Goal: Task Accomplishment & Management: Complete application form

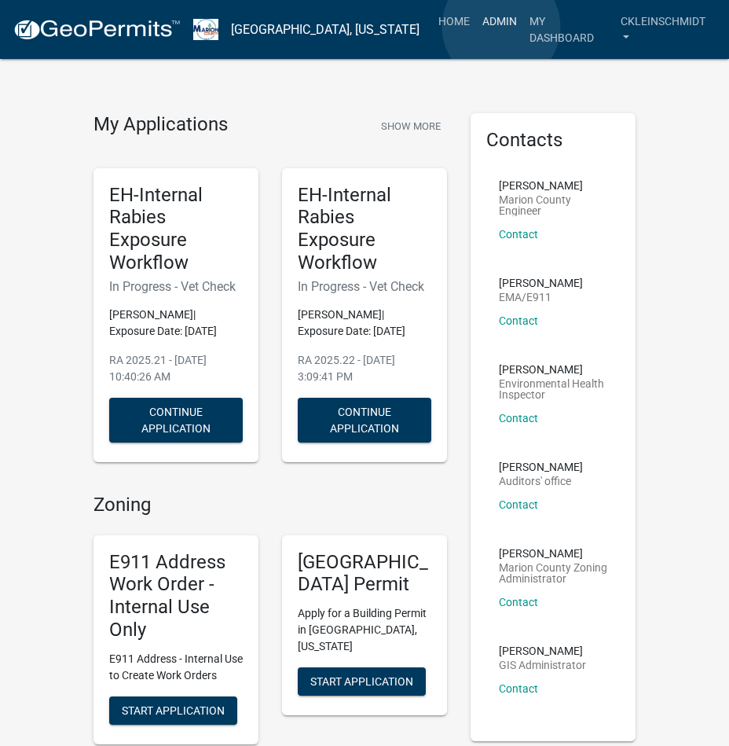
click at [500, 26] on link "Admin" at bounding box center [499, 21] width 47 height 30
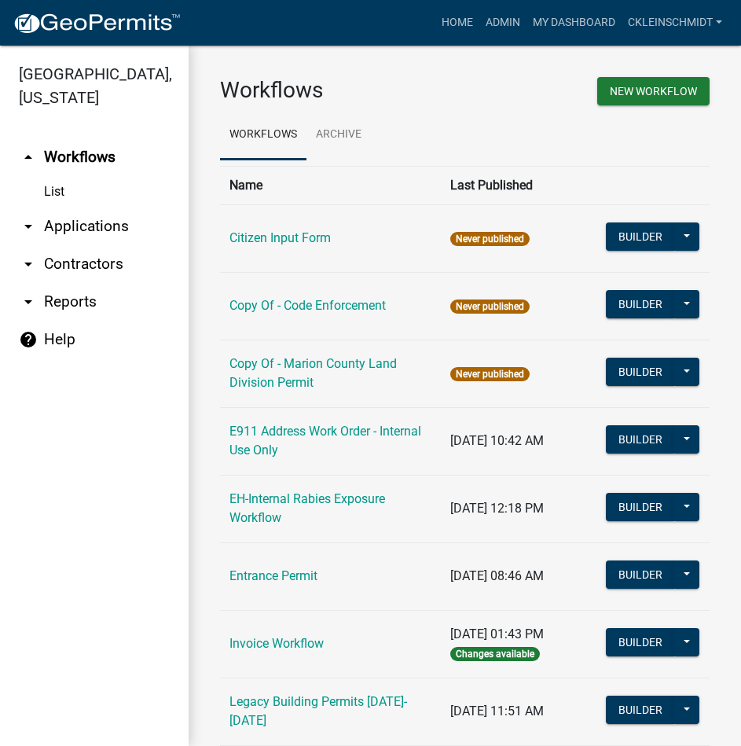
click at [55, 207] on link "arrow_drop_down Applications" at bounding box center [94, 226] width 189 height 38
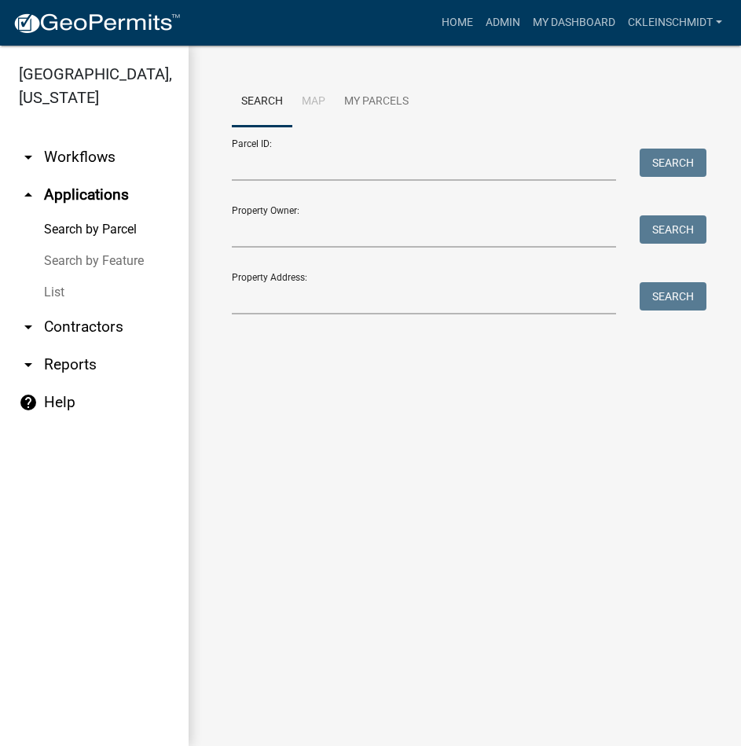
click at [60, 277] on link "List" at bounding box center [94, 292] width 189 height 31
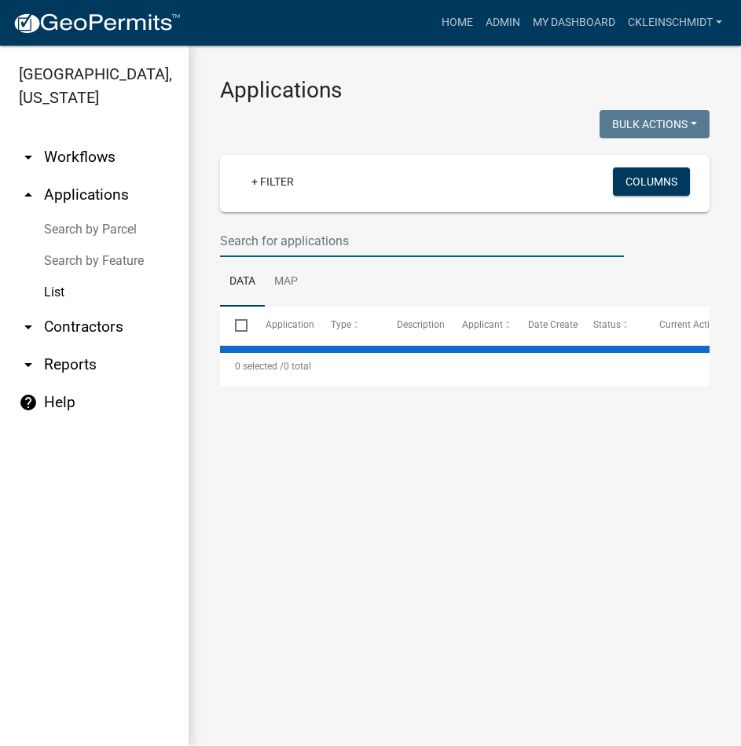
click at [291, 233] on input "text" at bounding box center [422, 241] width 404 height 32
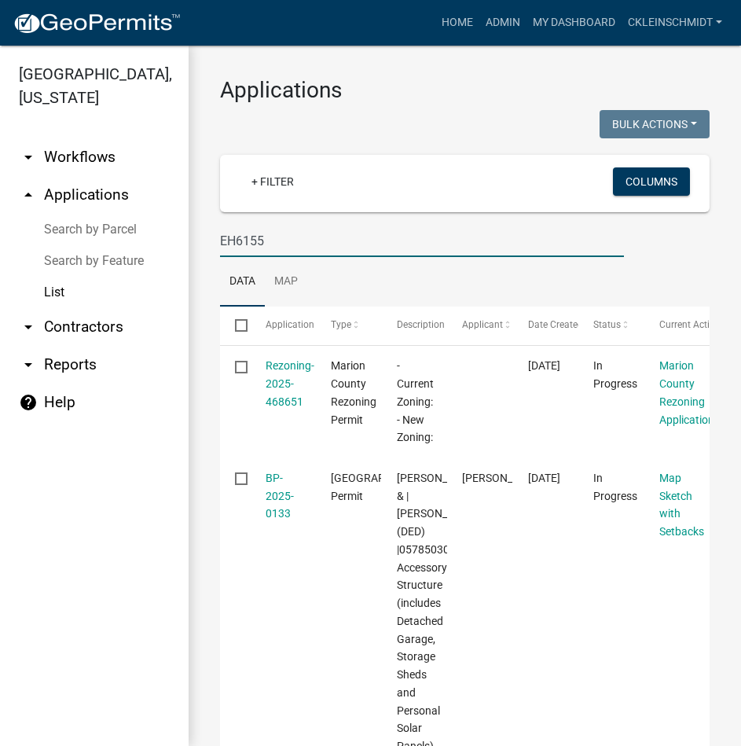
type input "EH6155"
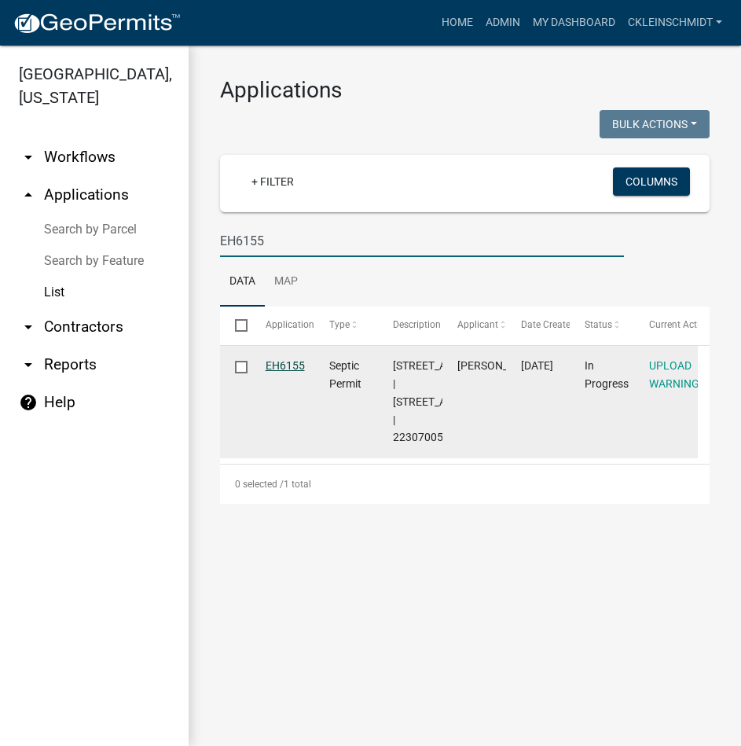
click at [288, 365] on link "EH6155" at bounding box center [285, 365] width 39 height 13
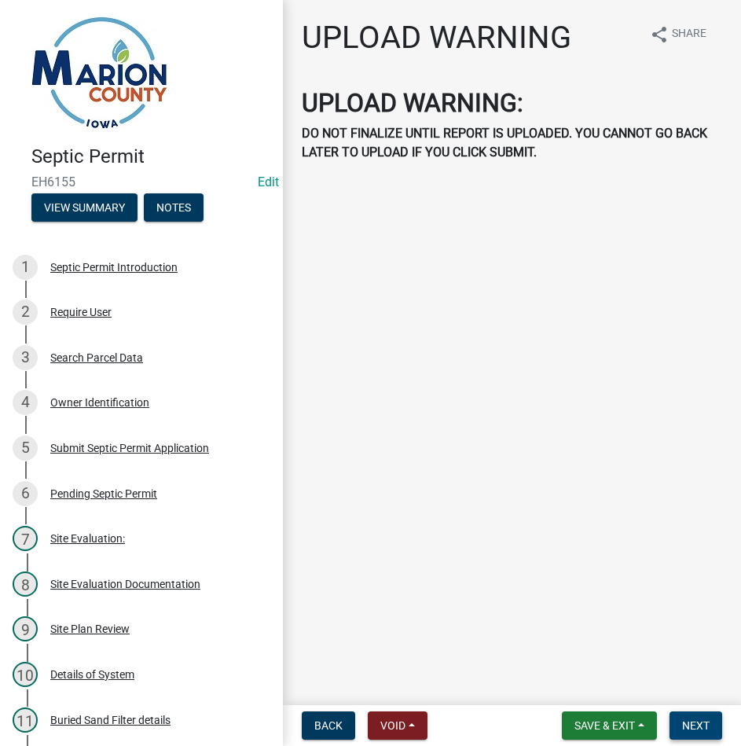
click at [704, 727] on span "Next" at bounding box center [695, 725] width 27 height 13
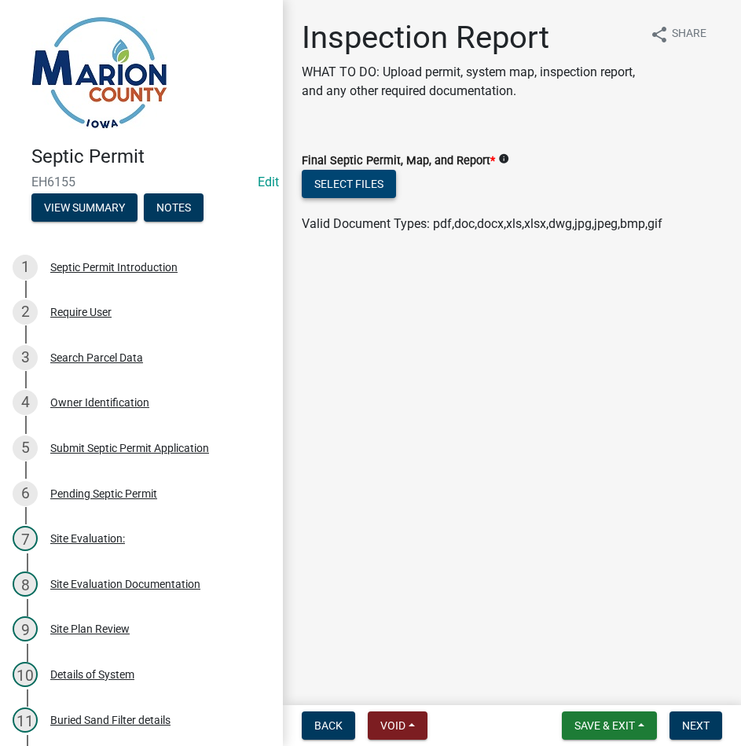
click at [338, 192] on button "Select files" at bounding box center [349, 184] width 94 height 28
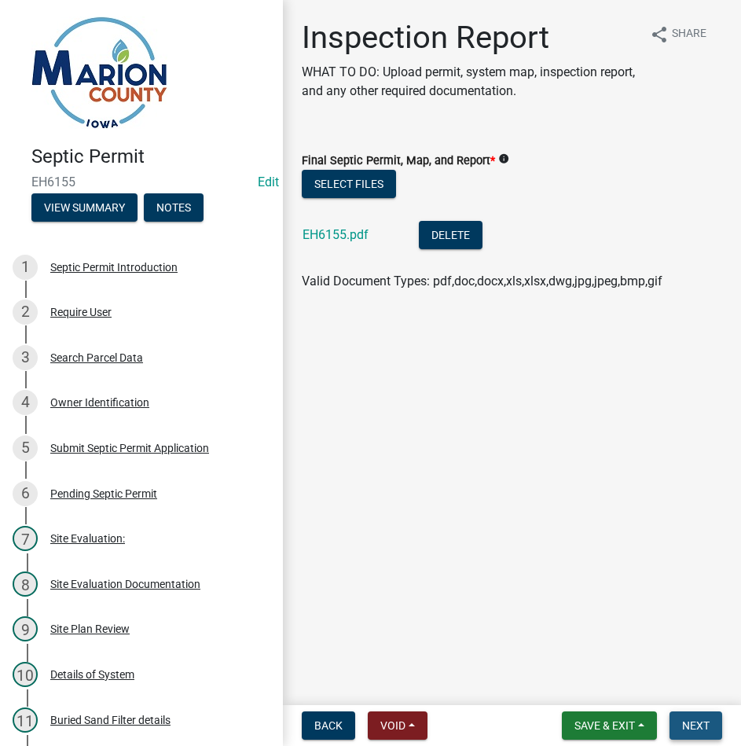
click at [692, 726] on span "Next" at bounding box center [695, 725] width 27 height 13
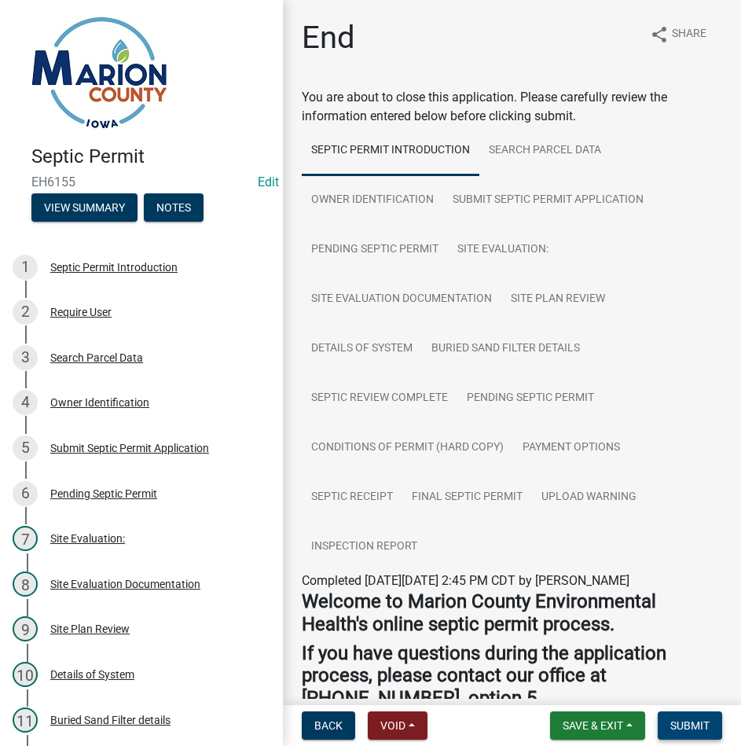
click at [692, 726] on span "Submit" at bounding box center [689, 725] width 39 height 13
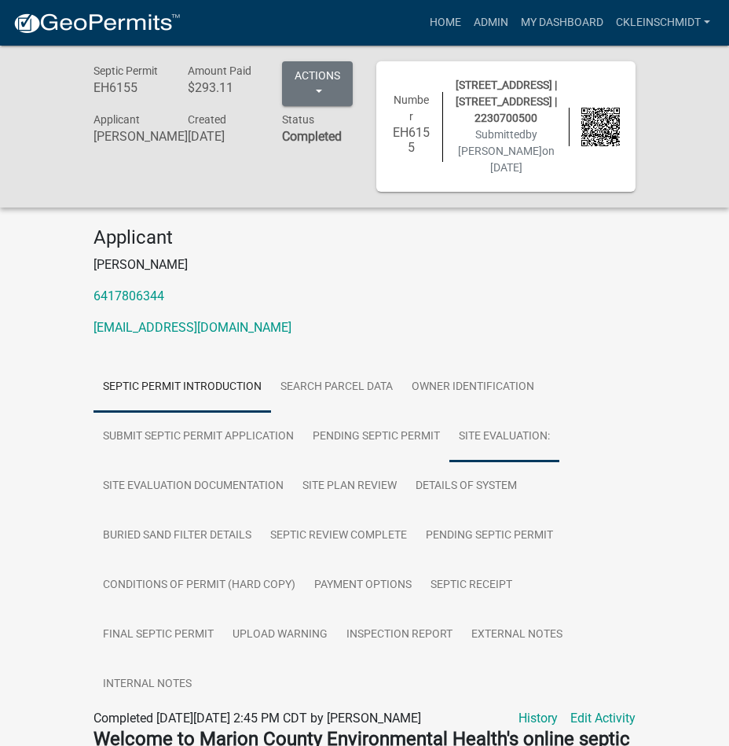
click at [497, 454] on link "Site Evaluation:" at bounding box center [504, 437] width 110 height 50
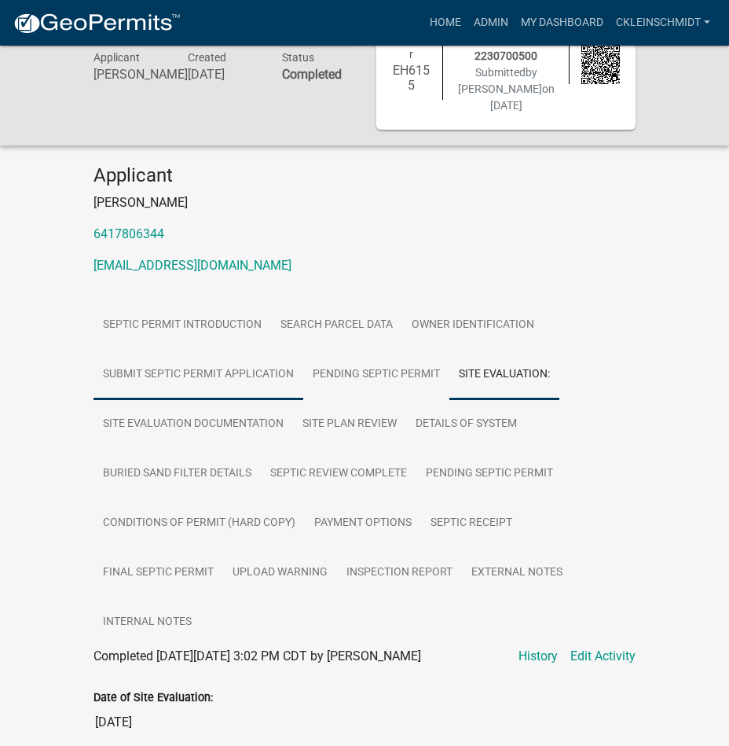
scroll to position [157, 0]
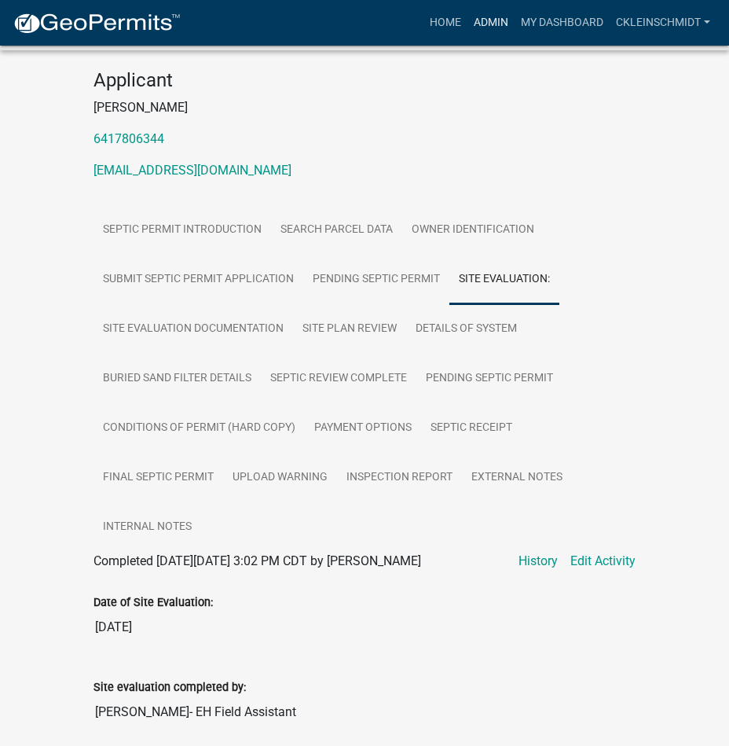
click at [498, 20] on link "Admin" at bounding box center [490, 23] width 47 height 30
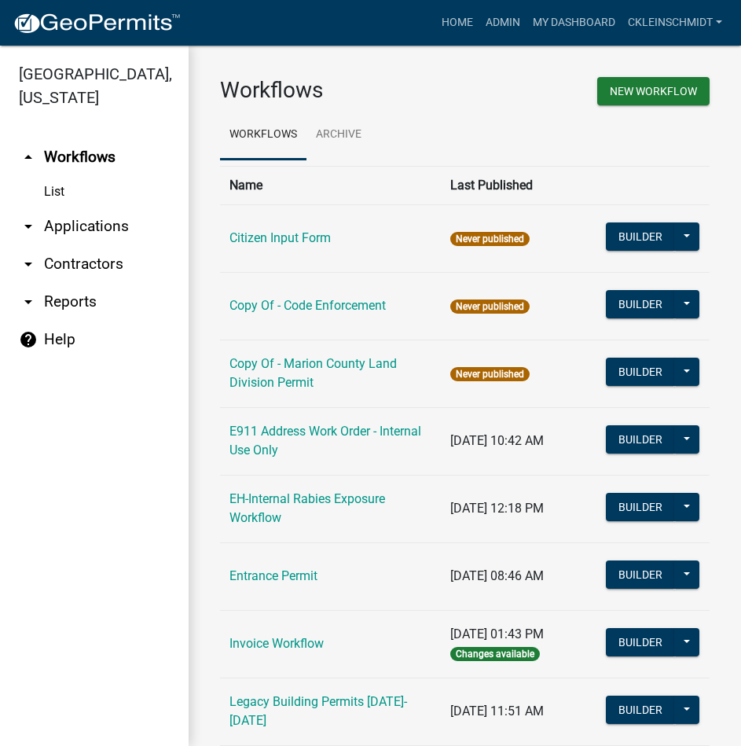
click at [49, 207] on link "arrow_drop_down Applications" at bounding box center [94, 226] width 189 height 38
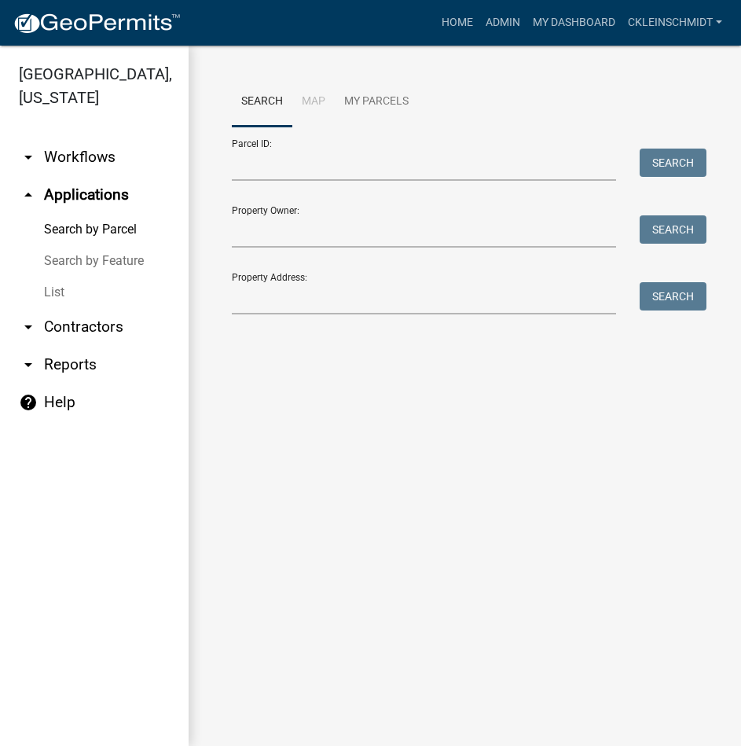
click at [56, 277] on link "List" at bounding box center [94, 292] width 189 height 31
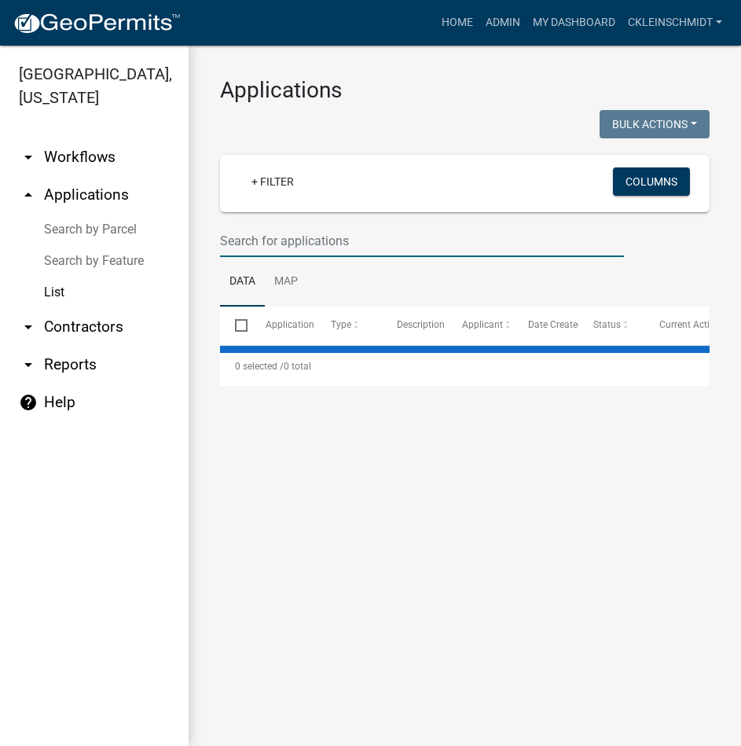
click at [278, 237] on input "text" at bounding box center [422, 241] width 404 height 32
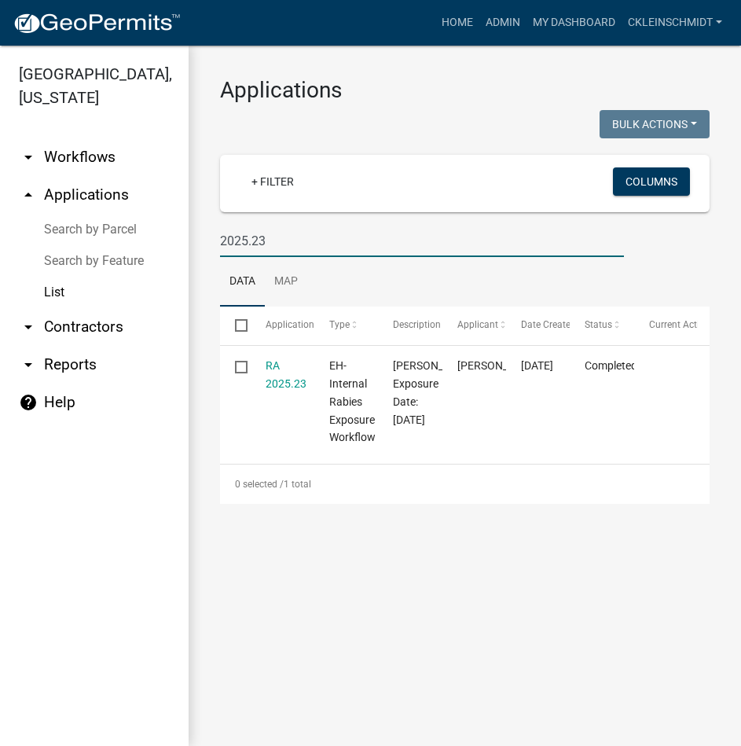
click at [311, 255] on input "2025.23" at bounding box center [422, 241] width 404 height 32
type input "2025.24"
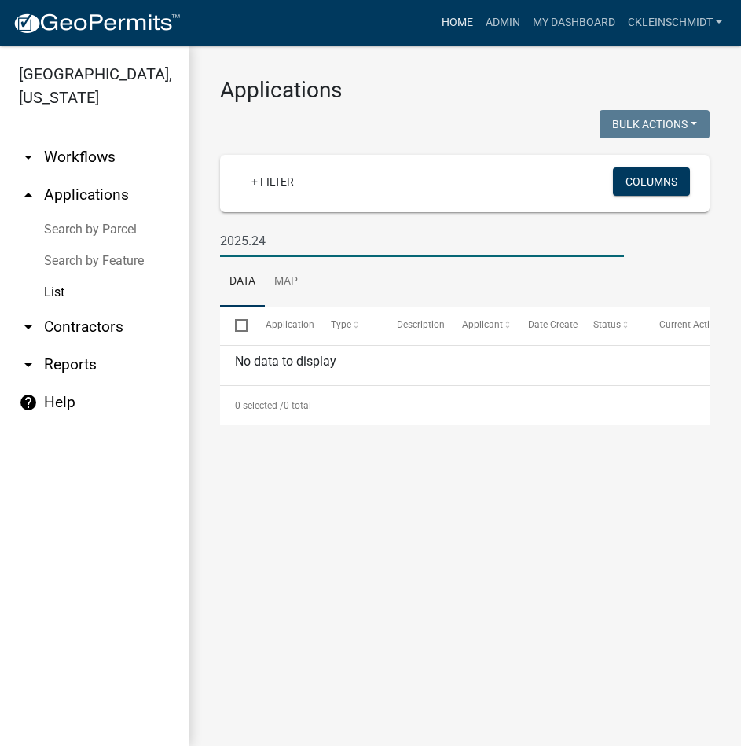
click at [448, 33] on link "Home" at bounding box center [457, 23] width 44 height 30
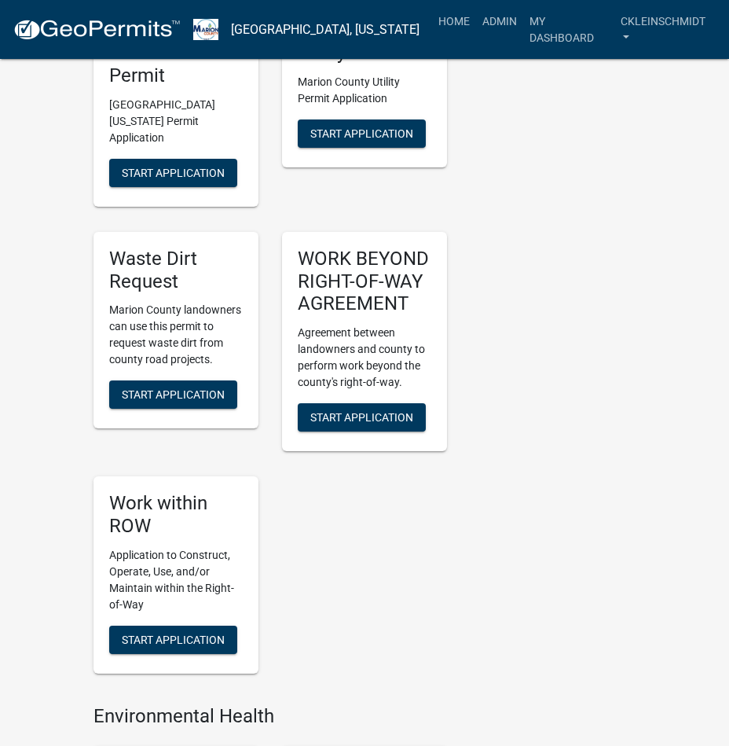
scroll to position [1807, 0]
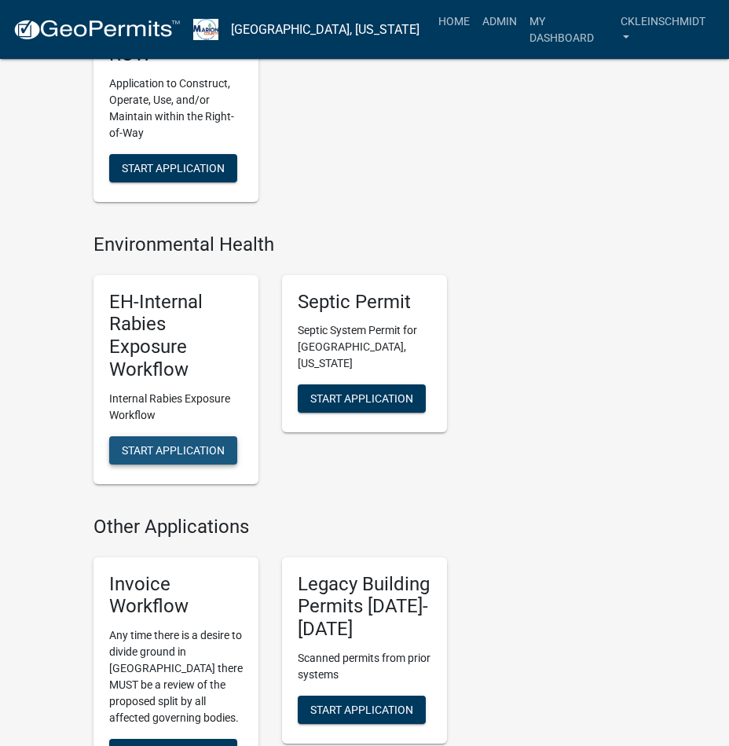
click at [165, 464] on button "Start Application" at bounding box center [173, 450] width 128 height 28
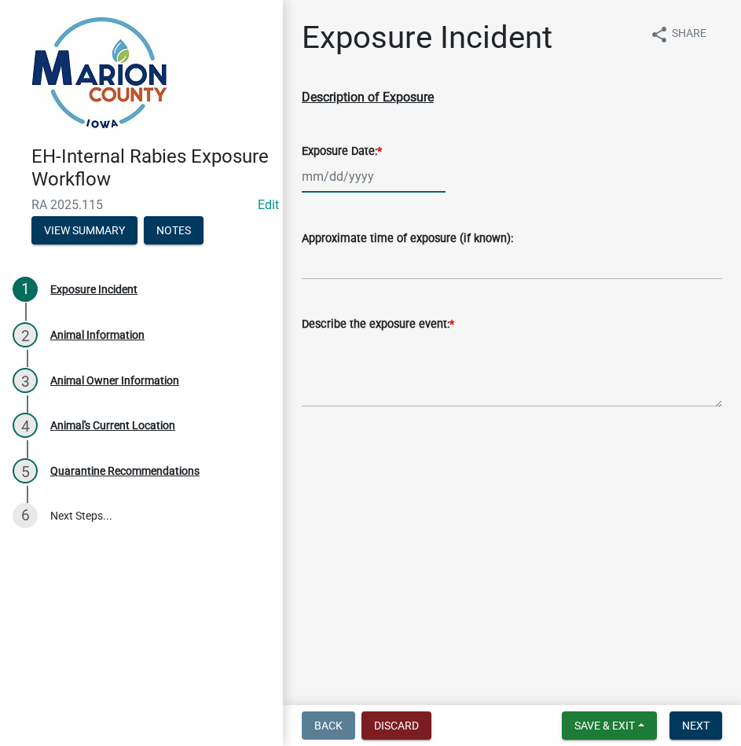
click at [354, 186] on div at bounding box center [374, 176] width 144 height 32
select select "8"
select select "2025"
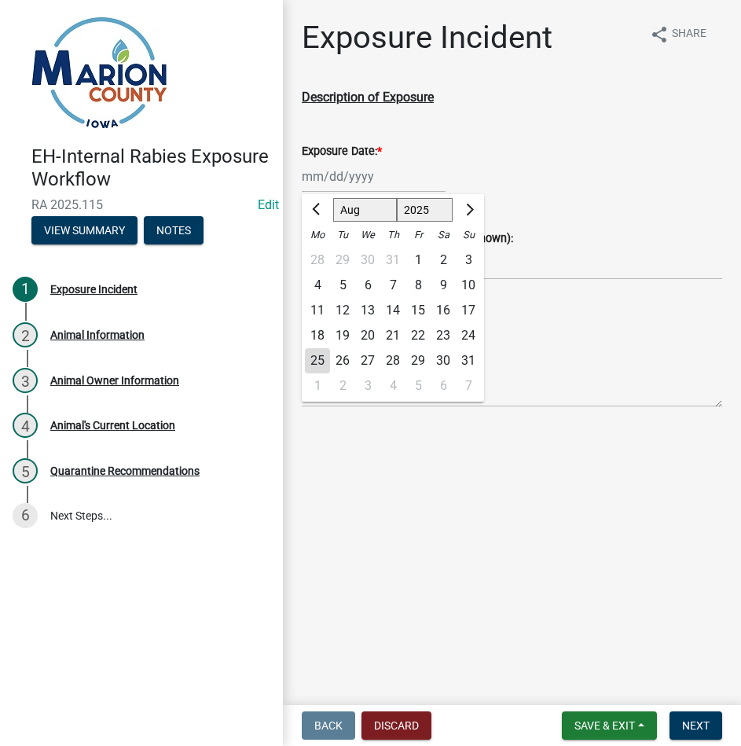
click at [471, 304] on div "17" at bounding box center [468, 310] width 25 height 25
type input "[DATE]"
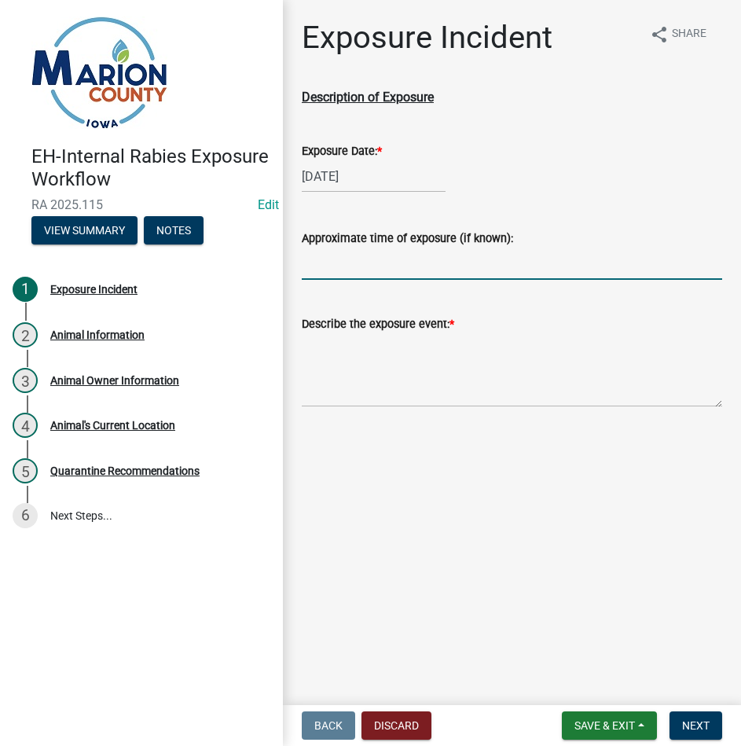
click at [481, 265] on input "Approximate time of exposure (if known):" at bounding box center [512, 263] width 420 height 32
type input "1815"
click at [389, 379] on textarea "Describe the exposure event: *" at bounding box center [512, 370] width 420 height 74
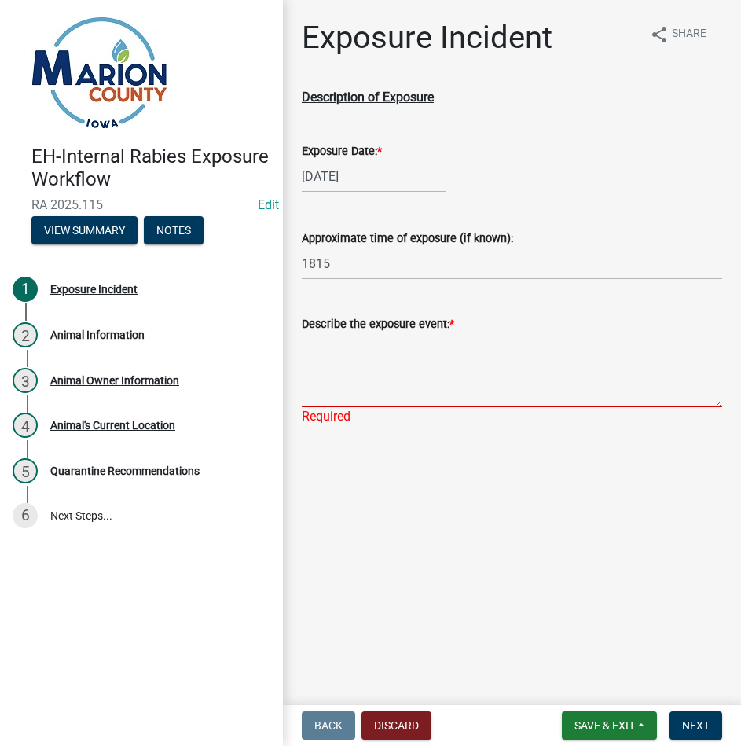
click at [453, 377] on textarea "Describe the exposure event: *" at bounding box center [512, 370] width 420 height 74
click at [499, 386] on textarea "Describe the exposure event: *" at bounding box center [512, 370] width 420 height 74
paste textarea "Victim states she was breaking up a fight between a dog she had never seen befo…"
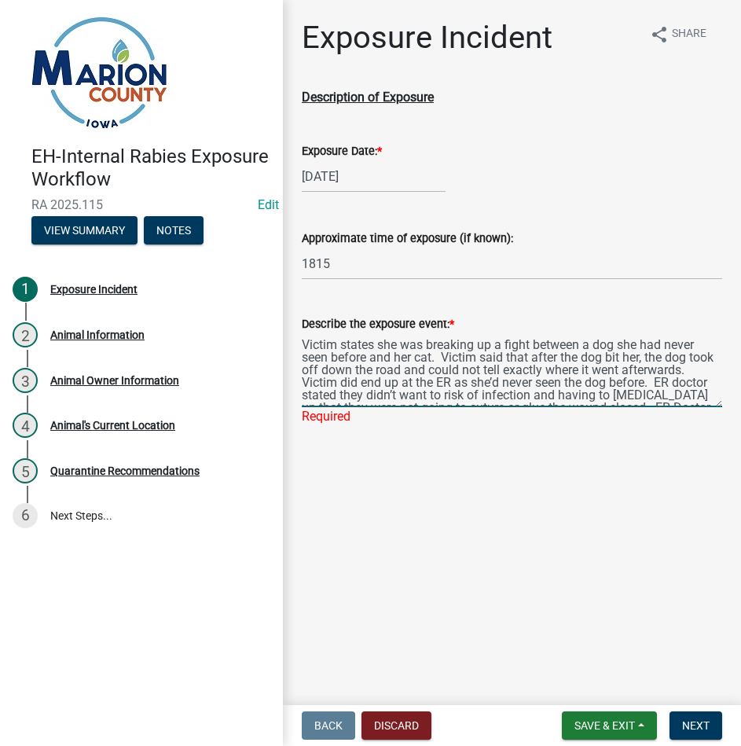
scroll to position [46, 0]
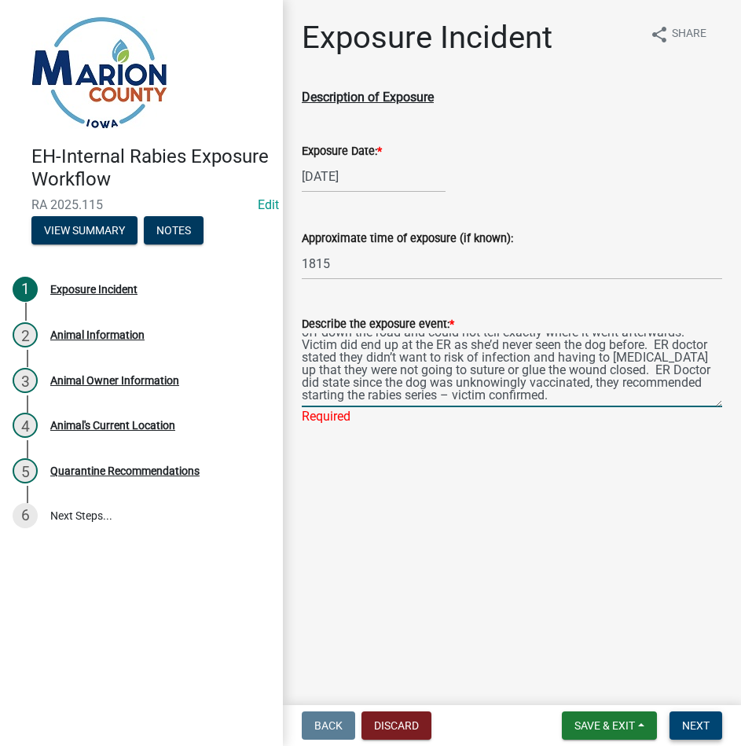
type textarea "Victim states she was breaking up a fight between a dog she had never seen befo…"
click at [699, 720] on span "Next" at bounding box center [695, 725] width 27 height 13
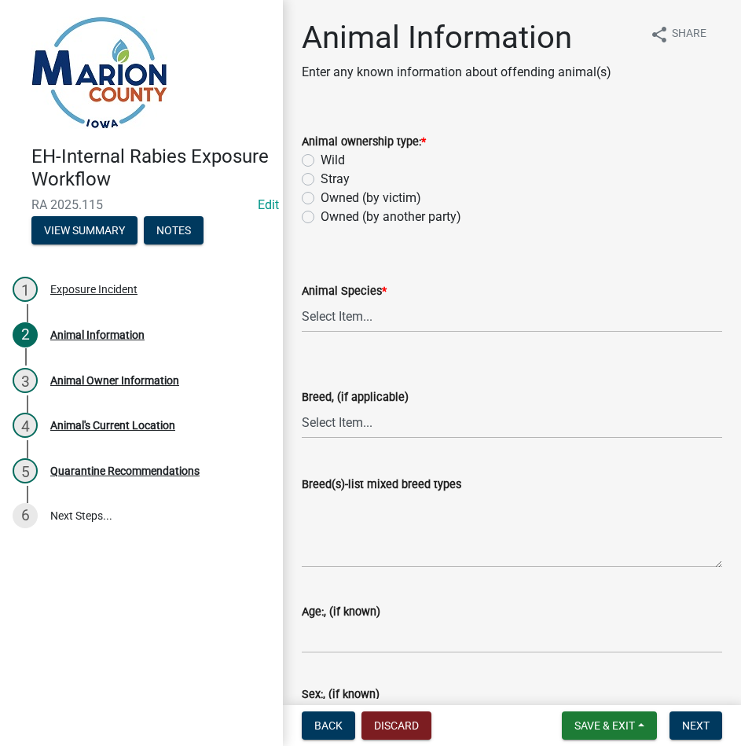
click at [401, 220] on label "Owned (by another party)" at bounding box center [391, 216] width 141 height 19
click at [331, 218] on input "Owned (by another party)" at bounding box center [326, 212] width 10 height 10
radio input "true"
click at [397, 311] on select "Select Item... Dog Cat Bat Raccoon Possum Squirrel Chipmunk Skunk Groundhog Rab…" at bounding box center [512, 316] width 420 height 32
click at [302, 300] on select "Select Item... Dog Cat Bat Raccoon Possum Squirrel Chipmunk Skunk Groundhog Rab…" at bounding box center [512, 316] width 420 height 32
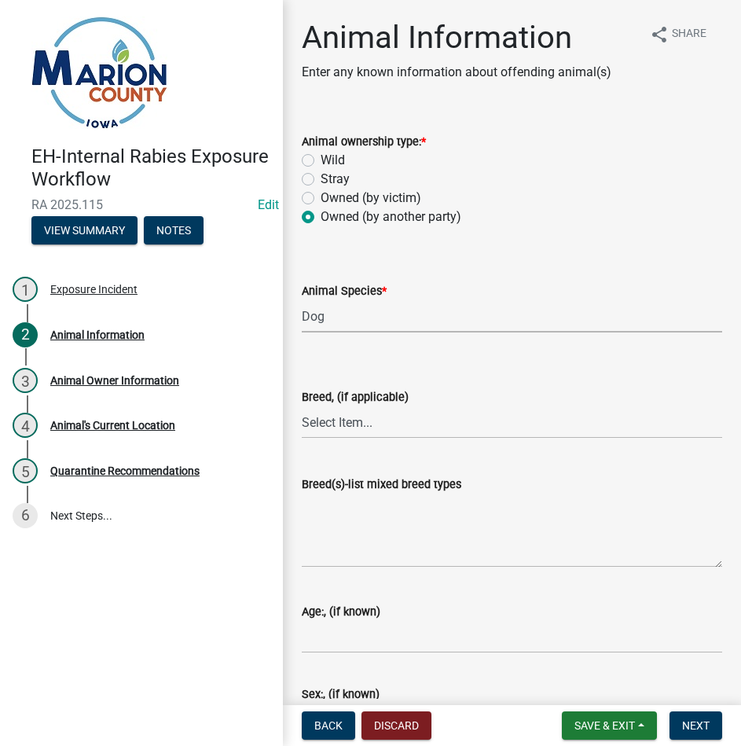
select select "6831b46d-9734-4503-854d-fb945a7fba9e"
click at [395, 427] on select "Select Item... Mixed Breed (list breeds) Airedale Terrier Akita Alaskan Malamut…" at bounding box center [512, 422] width 420 height 32
click at [302, 406] on select "Select Item... Mixed Breed (list breeds) Airedale Terrier Akita Alaskan Malamut…" at bounding box center [512, 422] width 420 height 32
select select "2145fdac-ef29-431e-873d-11de6552b306"
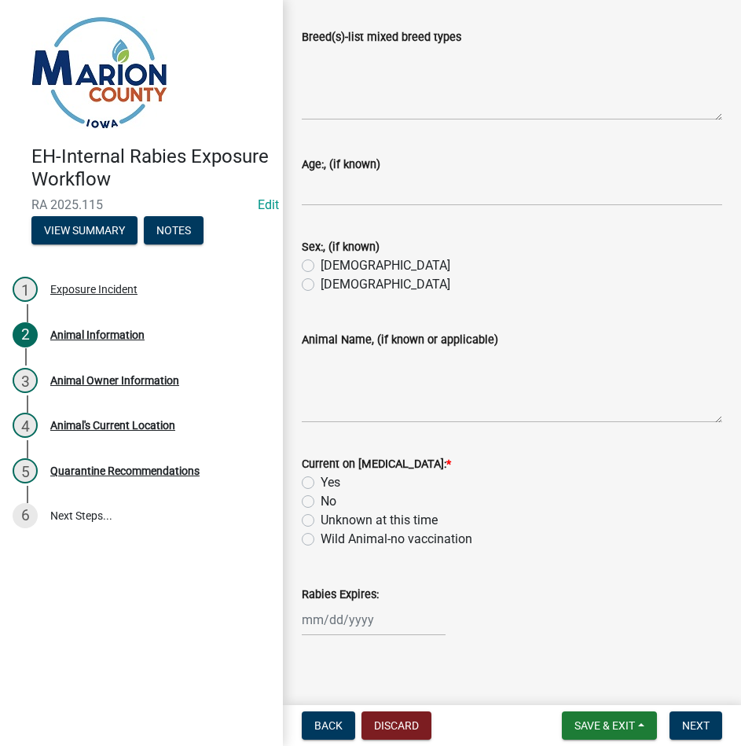
scroll to position [460, 0]
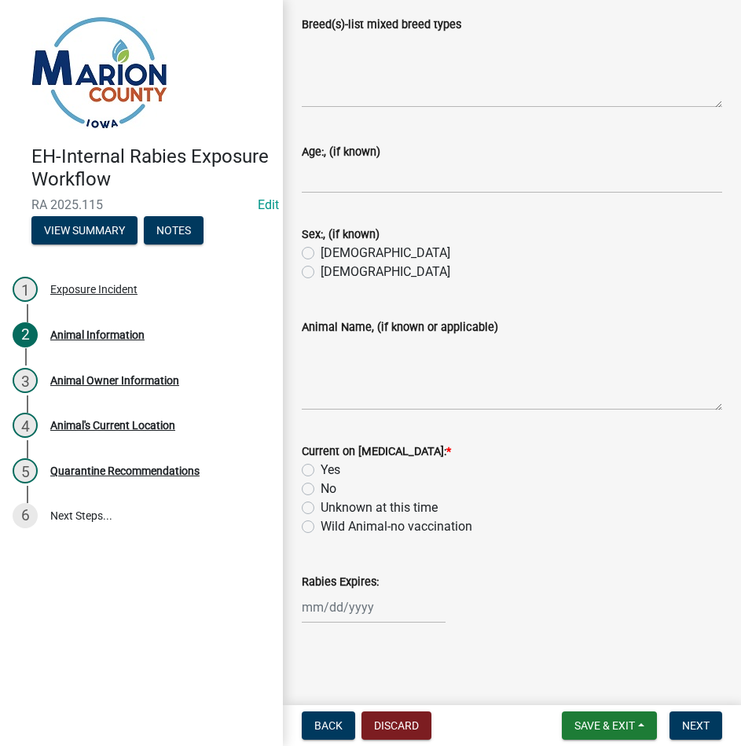
click at [321, 505] on label "Unknown at this time" at bounding box center [379, 507] width 117 height 19
click at [321, 505] on input "Unknown at this time" at bounding box center [326, 503] width 10 height 10
radio input "true"
click at [675, 720] on button "Next" at bounding box center [695, 725] width 53 height 28
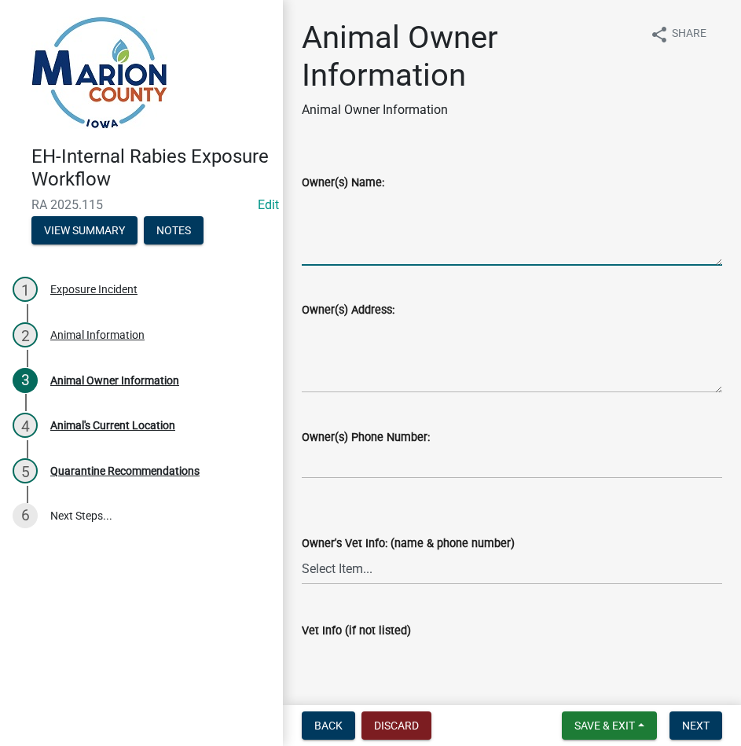
click at [484, 237] on textarea "Owner(s) Name:" at bounding box center [512, 229] width 420 height 74
type textarea "UNKNOWN"
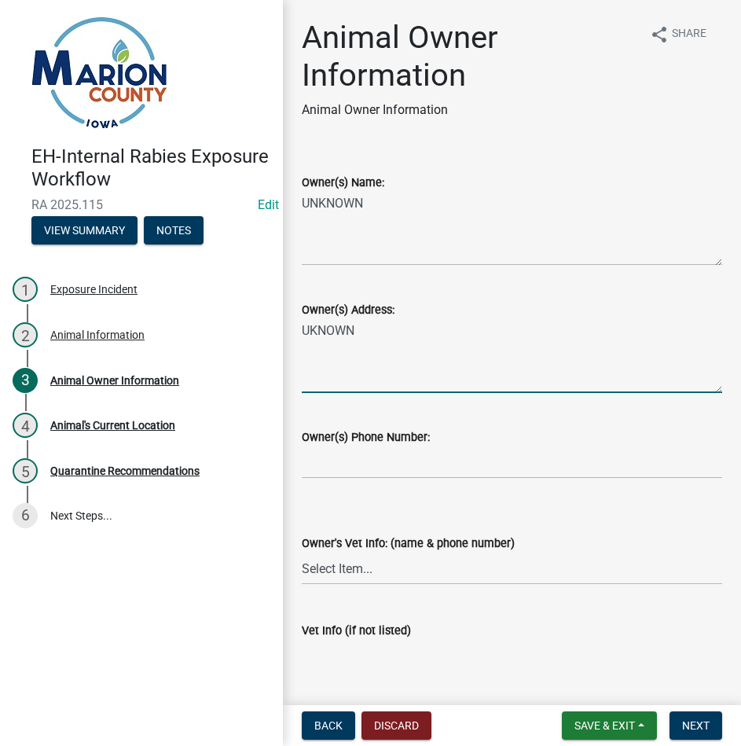
type textarea "UKNOWN"
click at [428, 467] on input "text" at bounding box center [512, 462] width 420 height 32
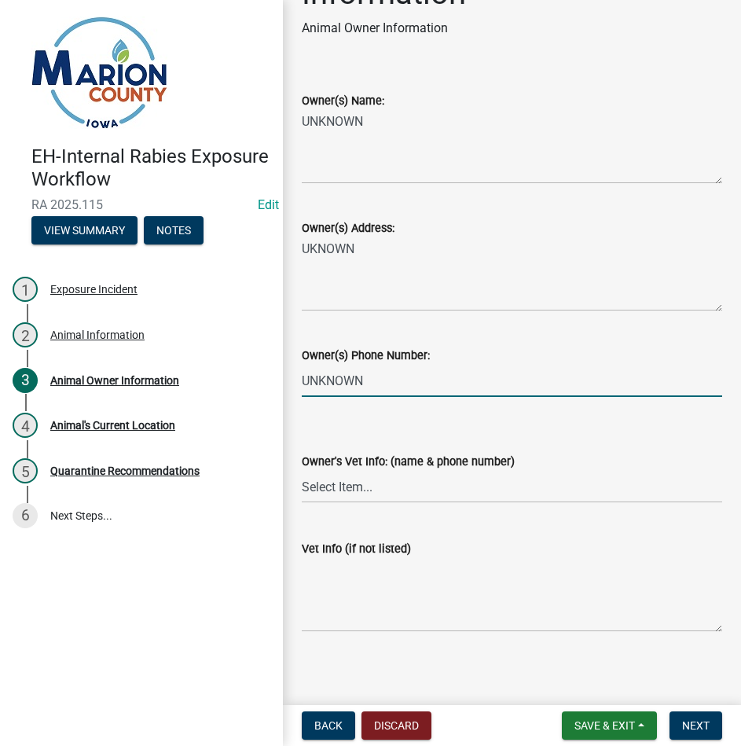
scroll to position [89, 0]
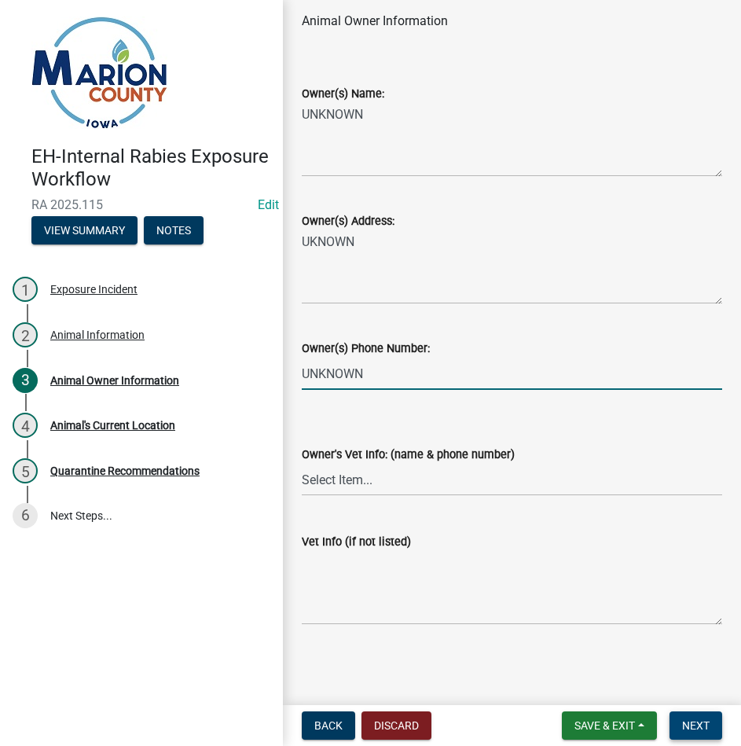
type input "0"
click at [686, 724] on span "Next" at bounding box center [695, 725] width 27 height 13
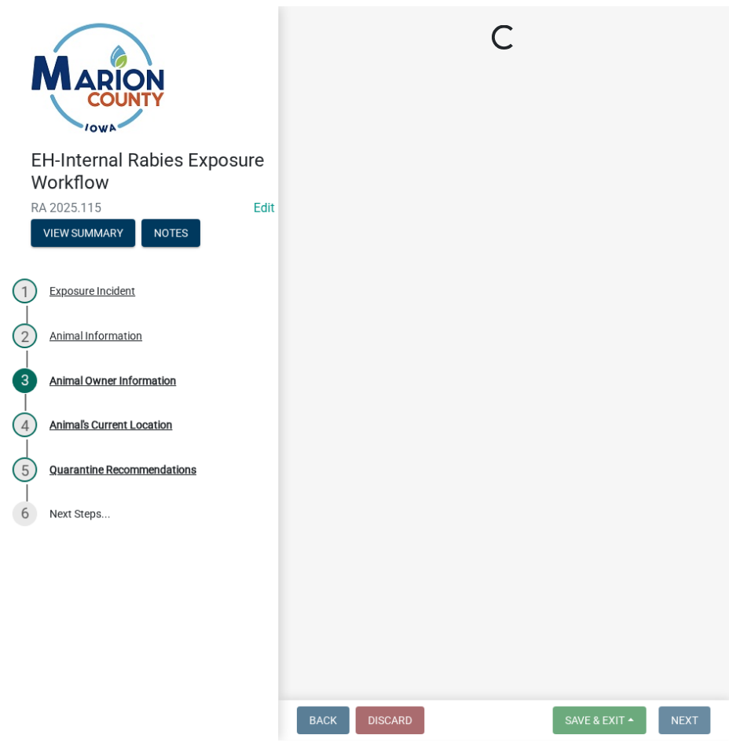
scroll to position [0, 0]
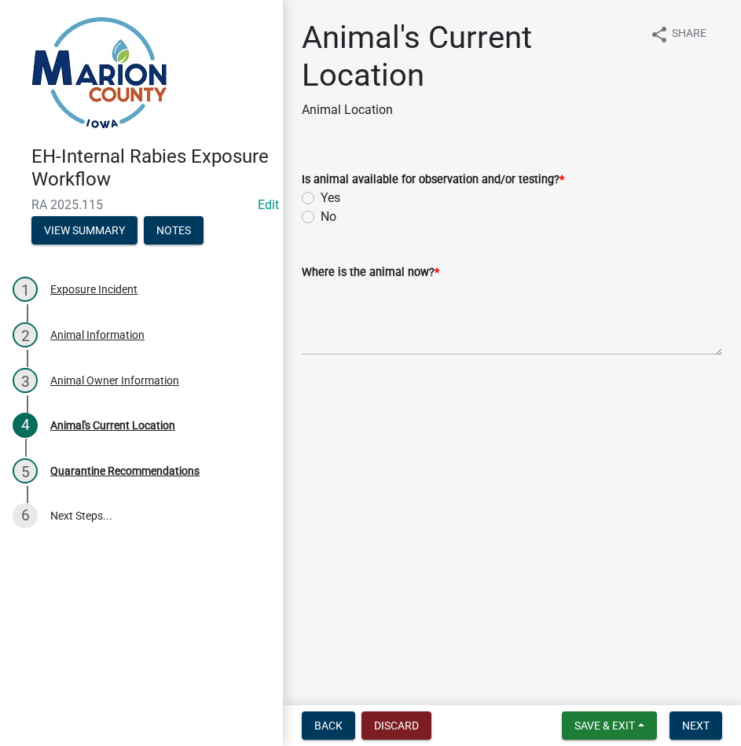
click at [321, 214] on label "No" at bounding box center [329, 216] width 16 height 19
click at [321, 214] on input "No" at bounding box center [326, 212] width 10 height 10
radio input "true"
click at [368, 331] on textarea "Where is the animal now? *" at bounding box center [512, 318] width 420 height 74
type textarea "UNKNOWN-RAN OFF AFTER BITE INCIDENT"
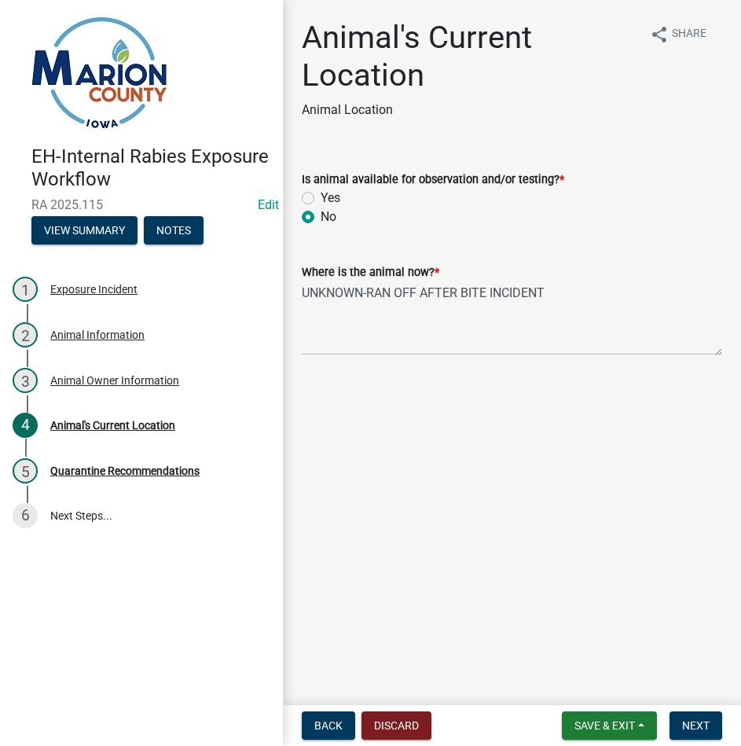
click at [705, 742] on nav "Back Discard Save & Exit Save Save & Exit Next" at bounding box center [512, 725] width 458 height 41
click at [708, 709] on nav "Back Discard Save & Exit Save Save & Exit Next" at bounding box center [512, 725] width 458 height 41
click at [705, 735] on button "Next" at bounding box center [695, 725] width 53 height 28
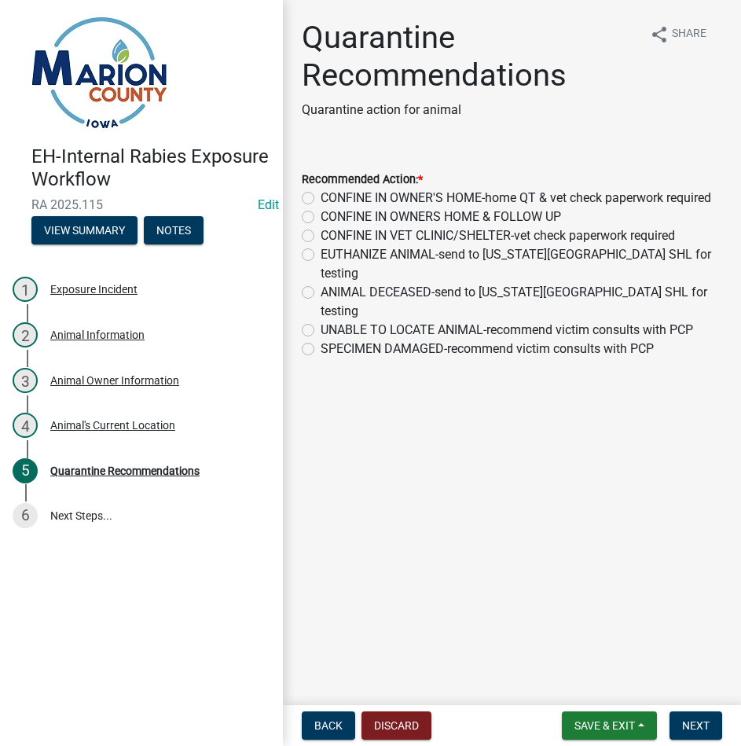
click at [398, 321] on label "UNABLE TO LOCATE ANIMAL-recommend victim consults with PCP" at bounding box center [507, 330] width 372 height 19
click at [331, 321] on input "UNABLE TO LOCATE ANIMAL-recommend victim consults with PCP" at bounding box center [326, 326] width 10 height 10
radio input "true"
click at [698, 719] on span "Next" at bounding box center [695, 725] width 27 height 13
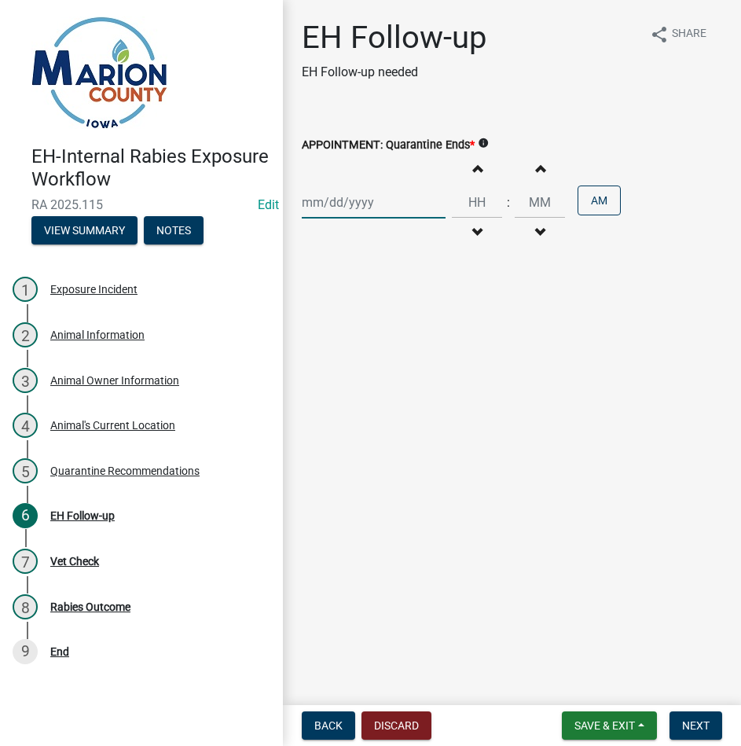
click at [365, 201] on div at bounding box center [374, 202] width 144 height 32
select select "8"
select select "2025"
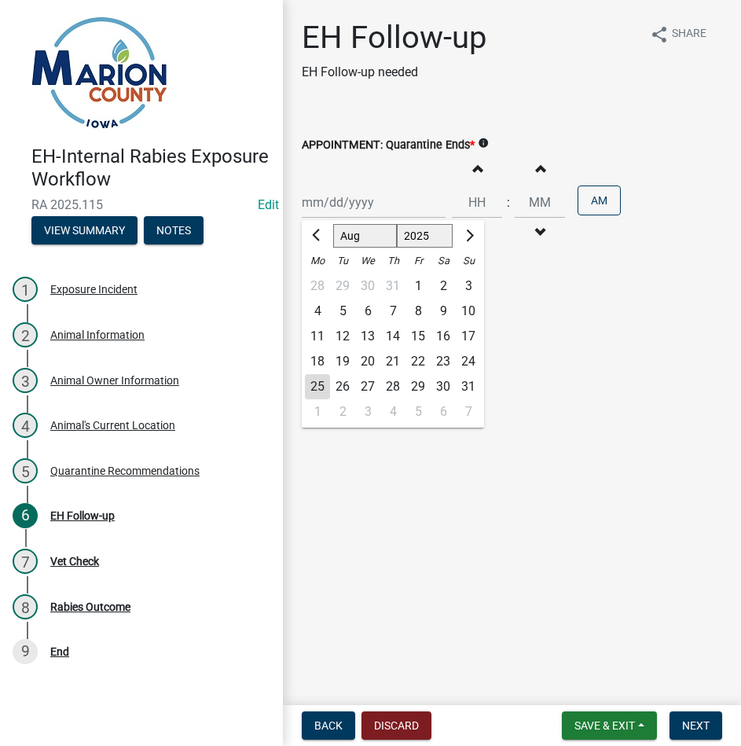
click at [391, 384] on div "28" at bounding box center [392, 386] width 25 height 25
type input "[DATE]"
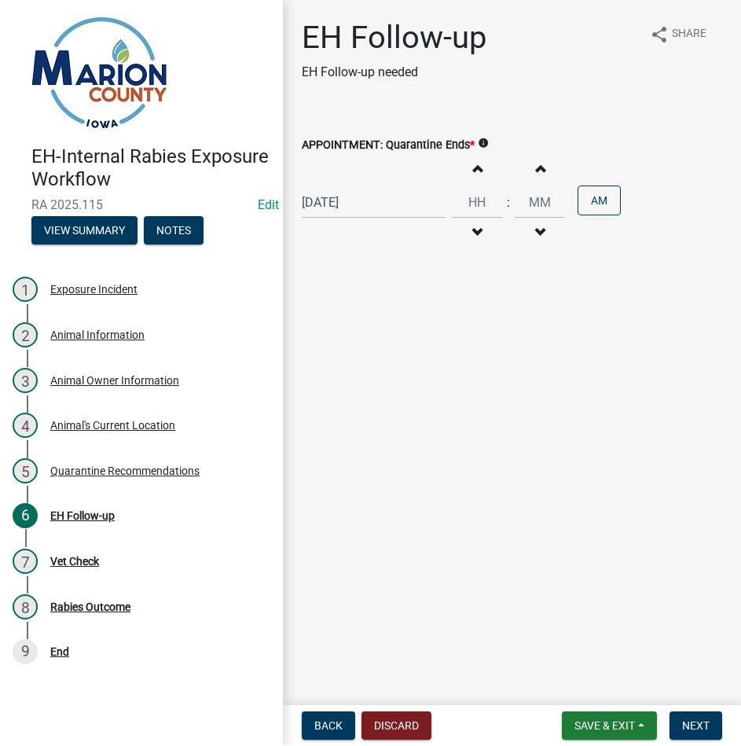
drag, startPoint x: 477, startPoint y: 164, endPoint x: 477, endPoint y: 181, distance: 16.5
click at [477, 166] on button "Increment hours" at bounding box center [476, 168] width 33 height 28
type input "01"
type input "00"
click at [477, 181] on button "Increment hours" at bounding box center [476, 168] width 33 height 28
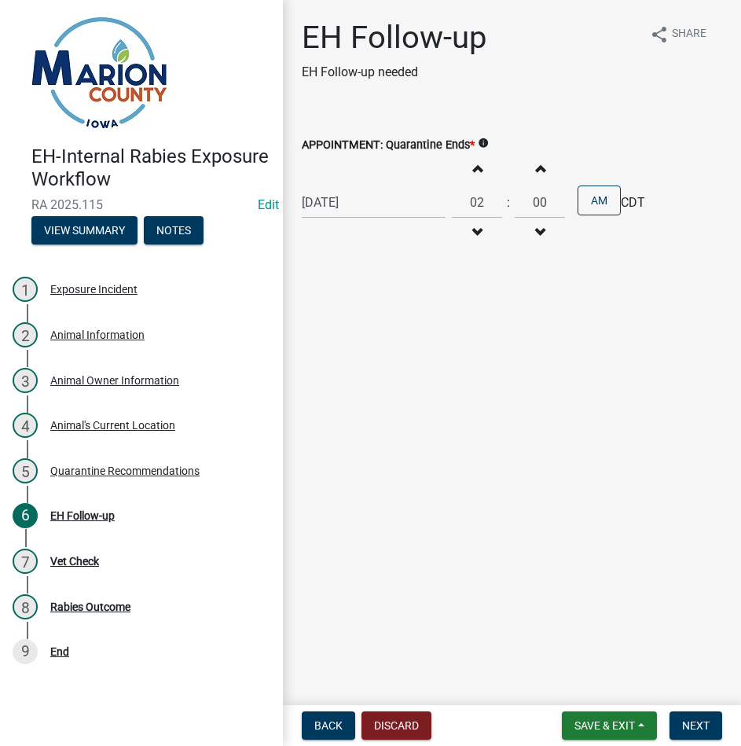
click at [477, 181] on button "Increment hours" at bounding box center [476, 168] width 33 height 28
click at [475, 172] on button "Increment hours" at bounding box center [476, 168] width 33 height 28
click at [475, 171] on button "Increment hours" at bounding box center [476, 168] width 33 height 28
click at [475, 171] on span "button" at bounding box center [477, 168] width 8 height 13
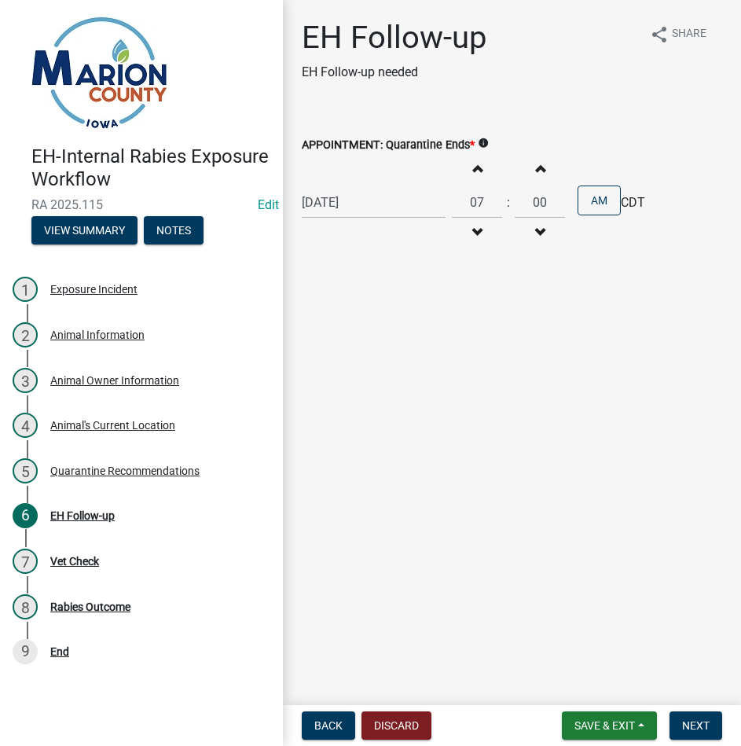
click at [475, 171] on span "button" at bounding box center [477, 168] width 8 height 13
type input "10"
click at [696, 725] on span "Next" at bounding box center [695, 725] width 27 height 13
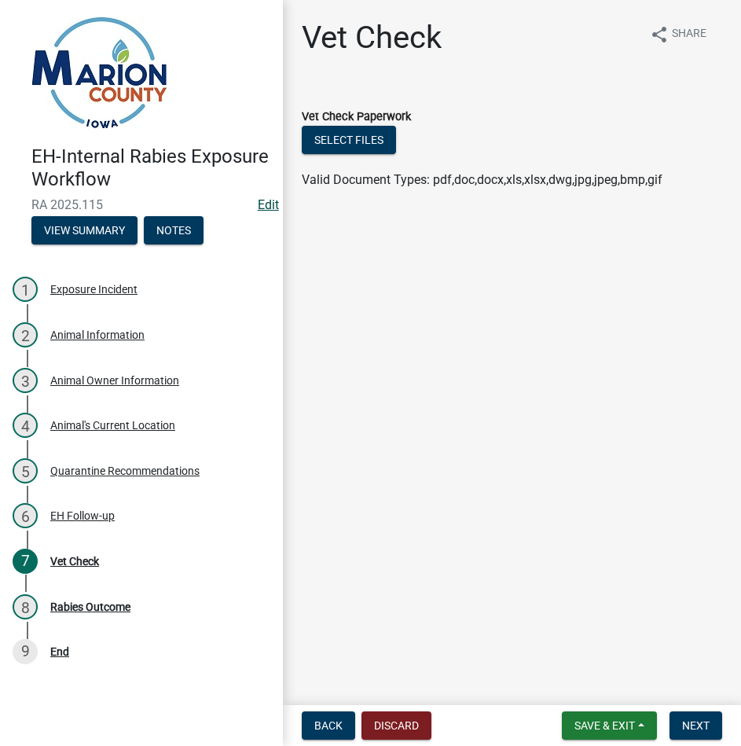
click at [261, 208] on link "Edit" at bounding box center [268, 204] width 21 height 15
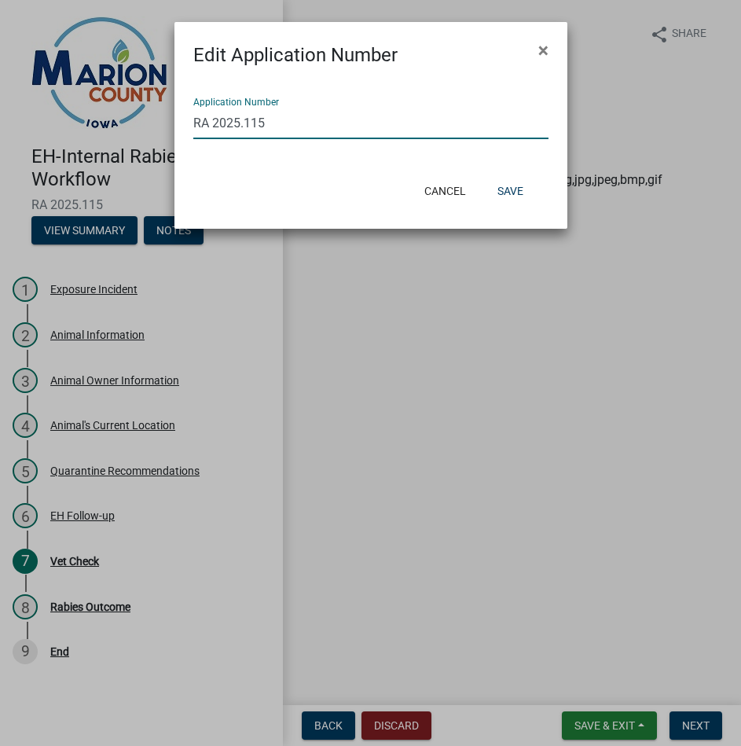
click at [302, 117] on input "RA 2025.115" at bounding box center [370, 123] width 355 height 32
click at [299, 126] on input "RA 2025.115" at bounding box center [370, 123] width 355 height 32
type input "RA 2025.24"
click at [504, 186] on button "Save" at bounding box center [510, 191] width 51 height 28
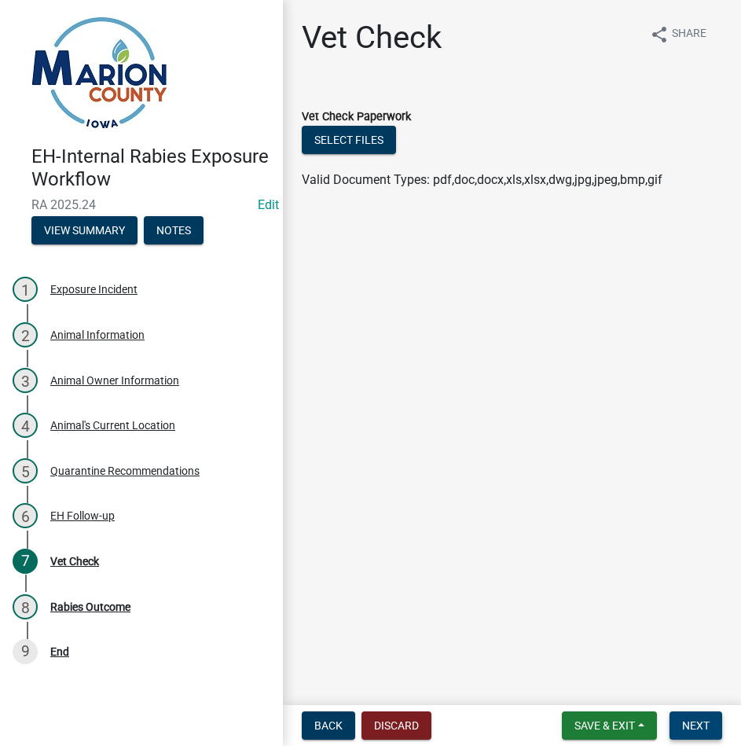
click at [697, 712] on button "Next" at bounding box center [695, 725] width 53 height 28
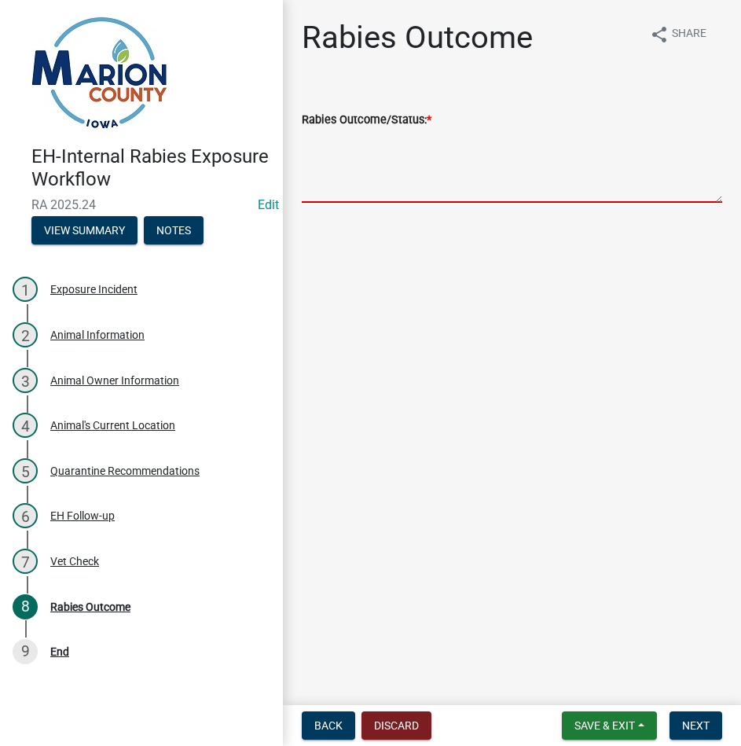
click at [459, 185] on textarea "Rabies Outcome/Status: *" at bounding box center [512, 166] width 420 height 74
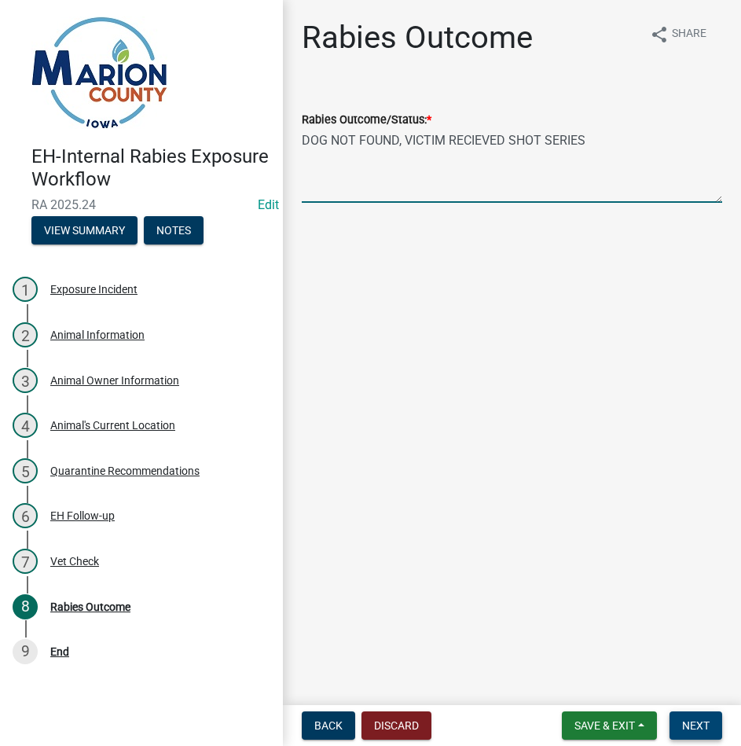
type textarea "DOG NOT FOUND, VICTIM RECIEVED SHOT SERIES"
click at [691, 731] on span "Next" at bounding box center [695, 725] width 27 height 13
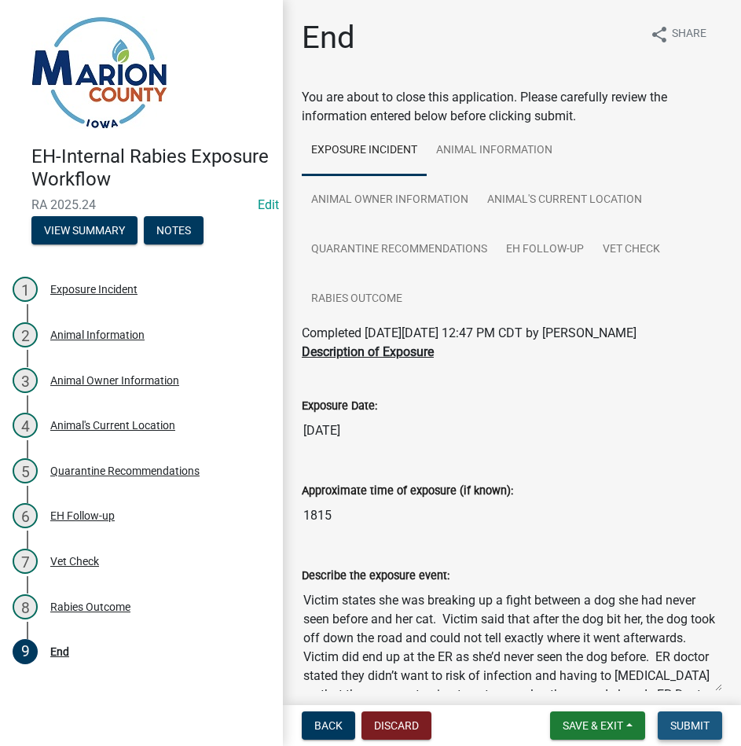
click at [702, 728] on span "Submit" at bounding box center [689, 725] width 39 height 13
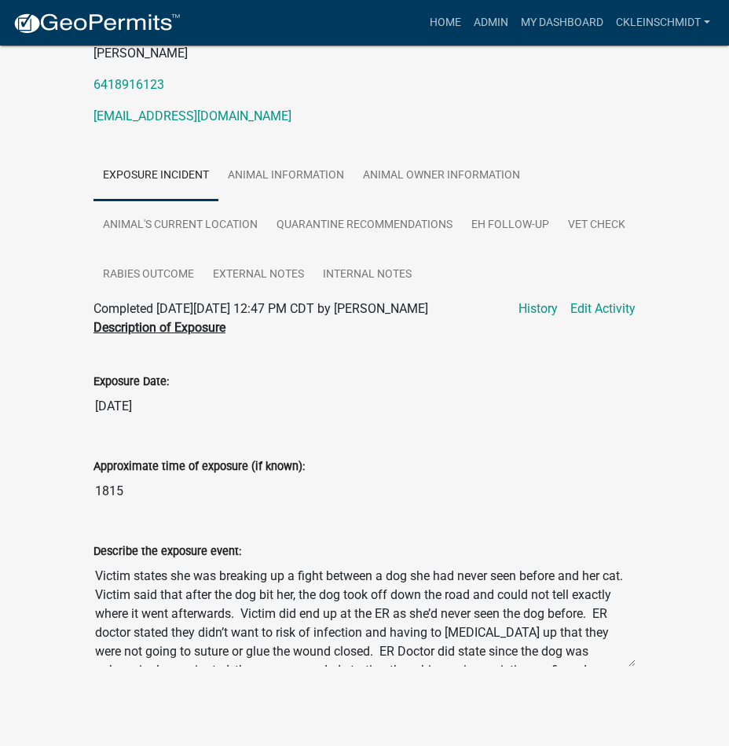
scroll to position [38, 0]
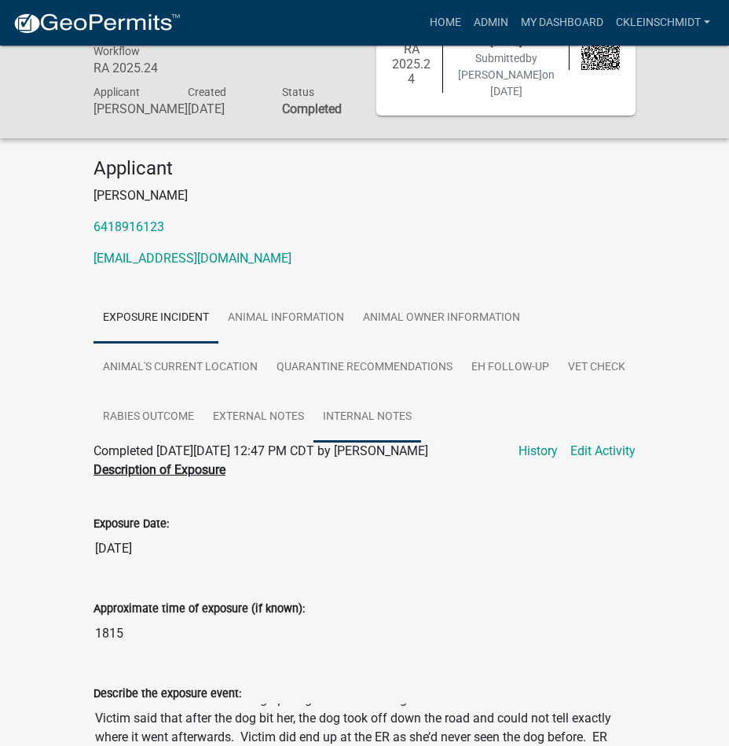
click at [382, 428] on link "Internal Notes" at bounding box center [367, 417] width 108 height 50
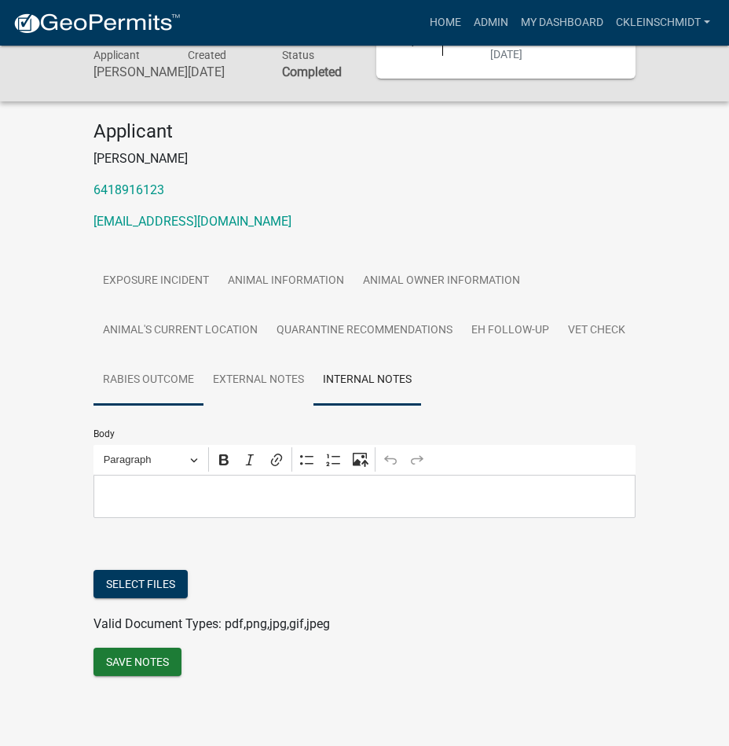
click at [154, 385] on link "Rabies Outcome" at bounding box center [148, 380] width 110 height 50
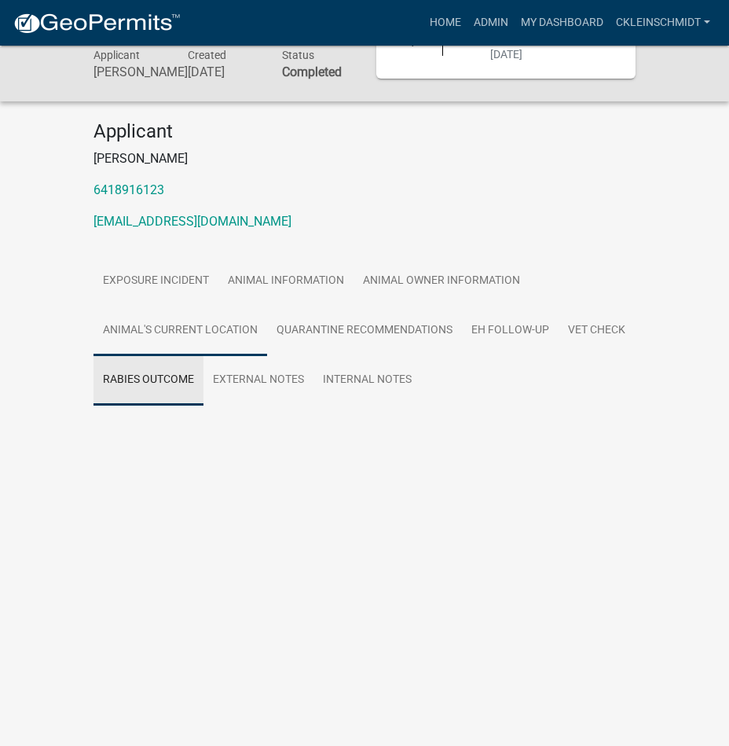
scroll to position [46, 0]
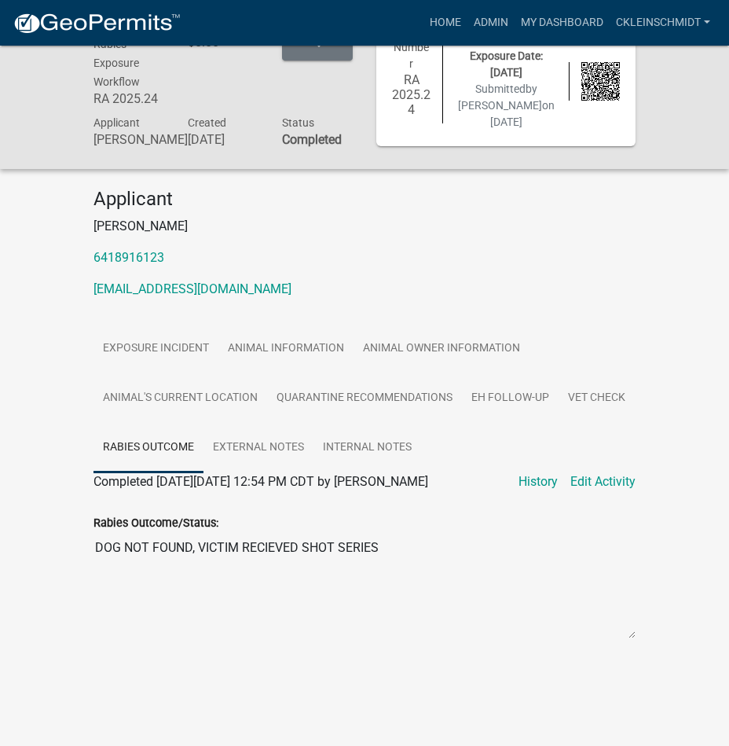
drag, startPoint x: 325, startPoint y: 574, endPoint x: 90, endPoint y: 592, distance: 235.6
click at [90, 592] on div "Rabies Outcome/Status: DOG NOT FOUND, VICTIM RECIEVED SHOT SERIES" at bounding box center [365, 571] width 566 height 160
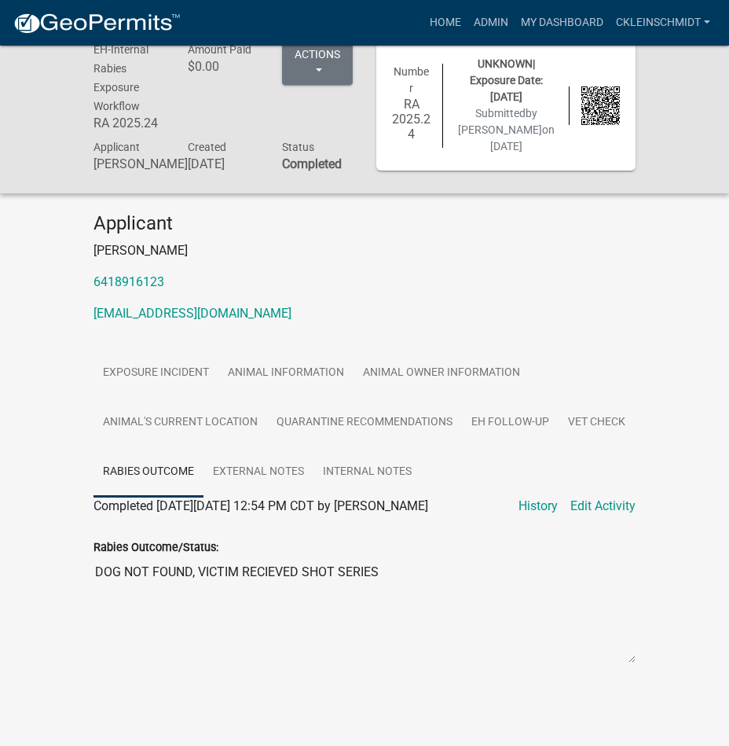
scroll to position [0, 0]
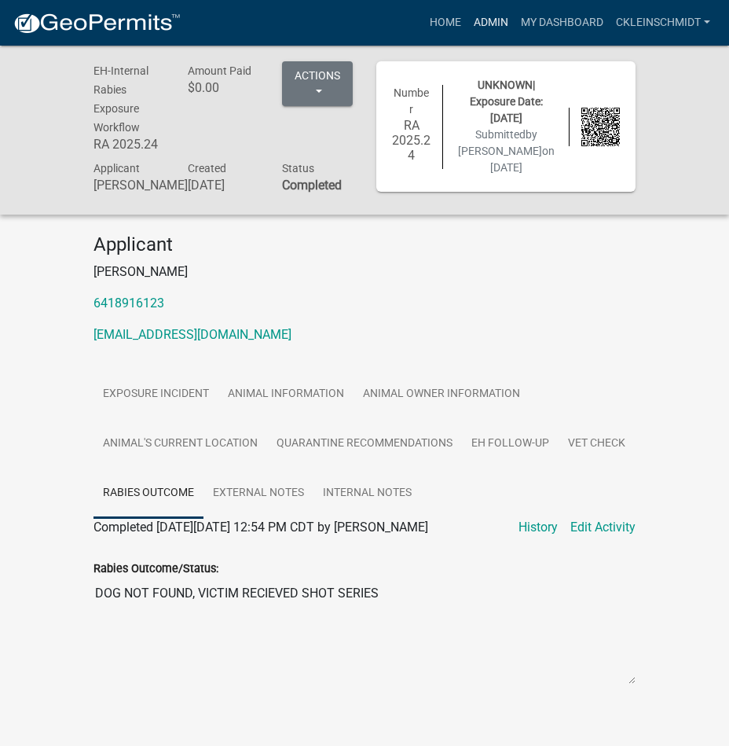
click at [473, 20] on link "Admin" at bounding box center [490, 23] width 47 height 30
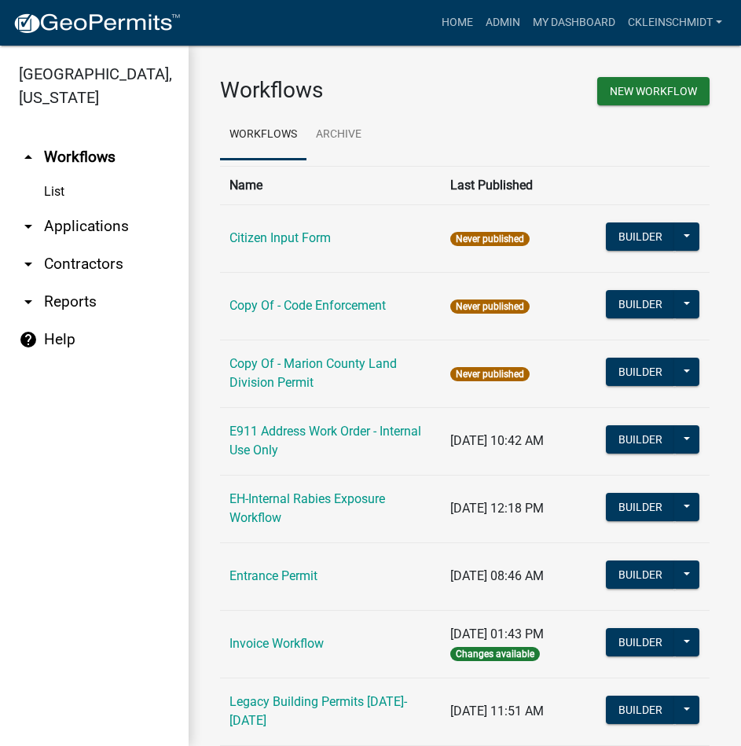
click at [60, 211] on link "arrow_drop_down Applications" at bounding box center [94, 226] width 189 height 38
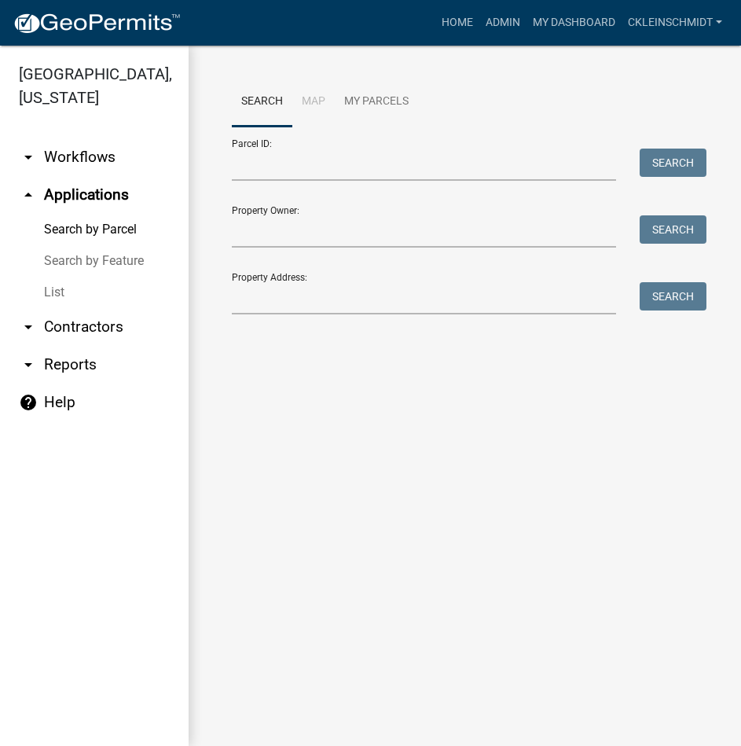
click at [65, 277] on link "List" at bounding box center [94, 292] width 189 height 31
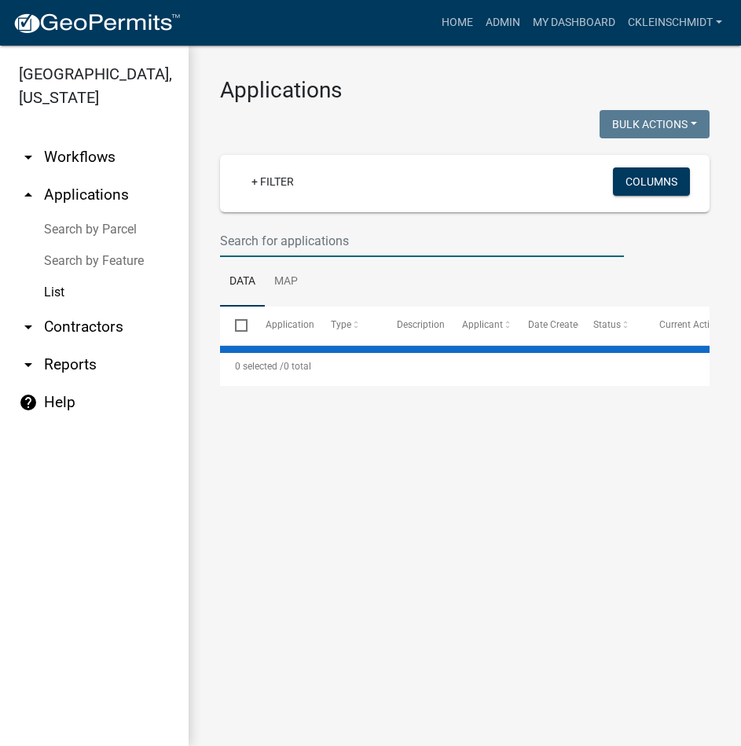
click at [257, 236] on input "text" at bounding box center [422, 241] width 404 height 32
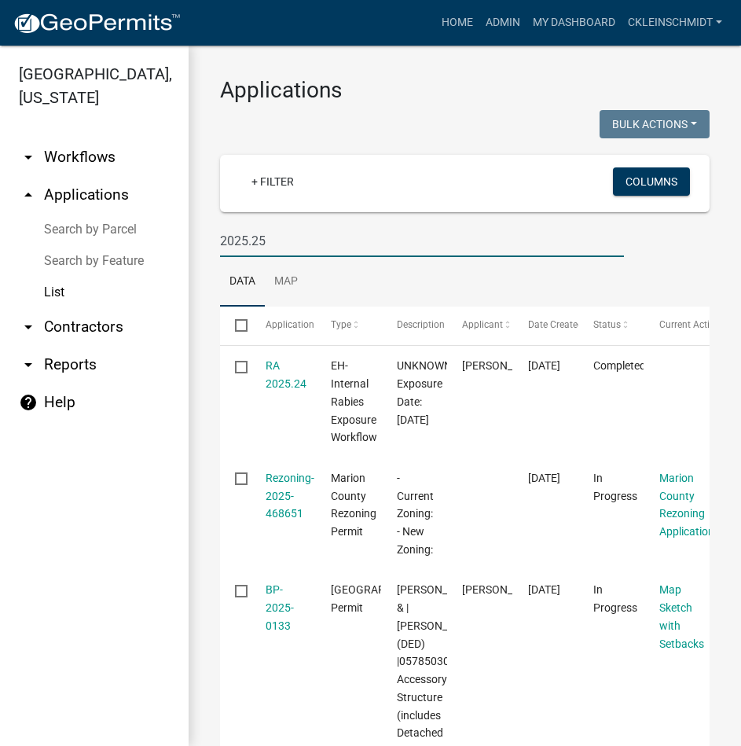
type input "2025.25"
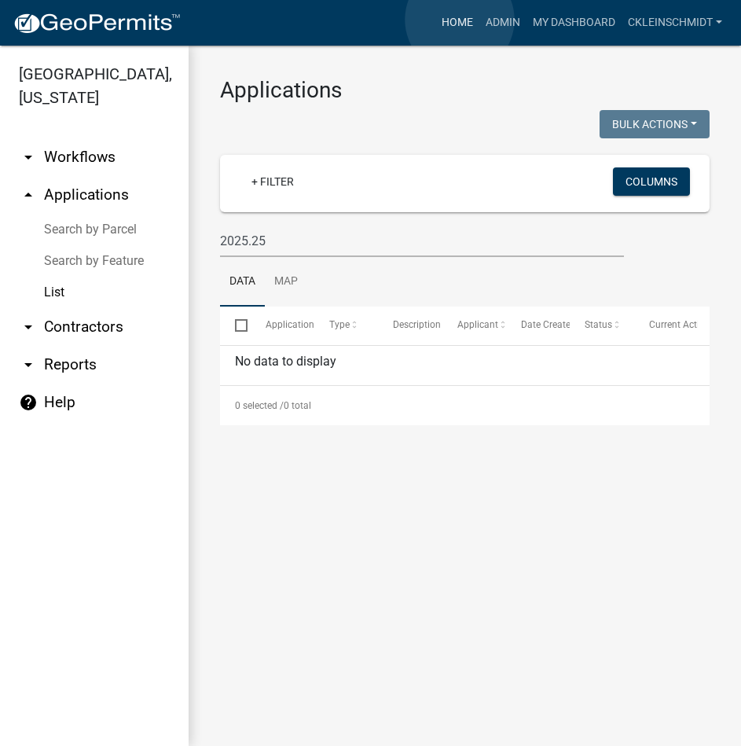
click at [459, 20] on link "Home" at bounding box center [457, 23] width 44 height 30
